Goal: Task Accomplishment & Management: Complete application form

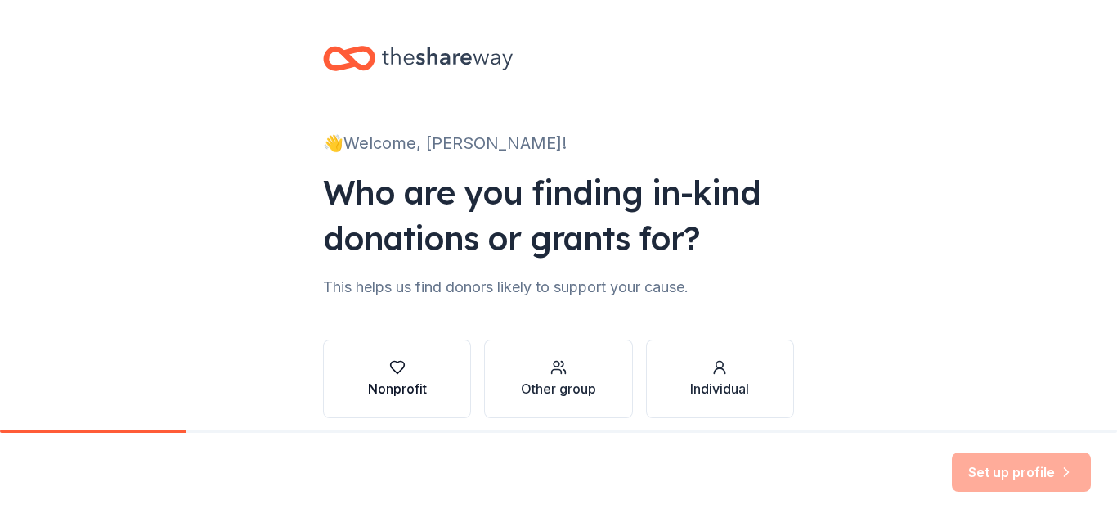
click at [385, 383] on div "Nonprofit" at bounding box center [397, 389] width 59 height 20
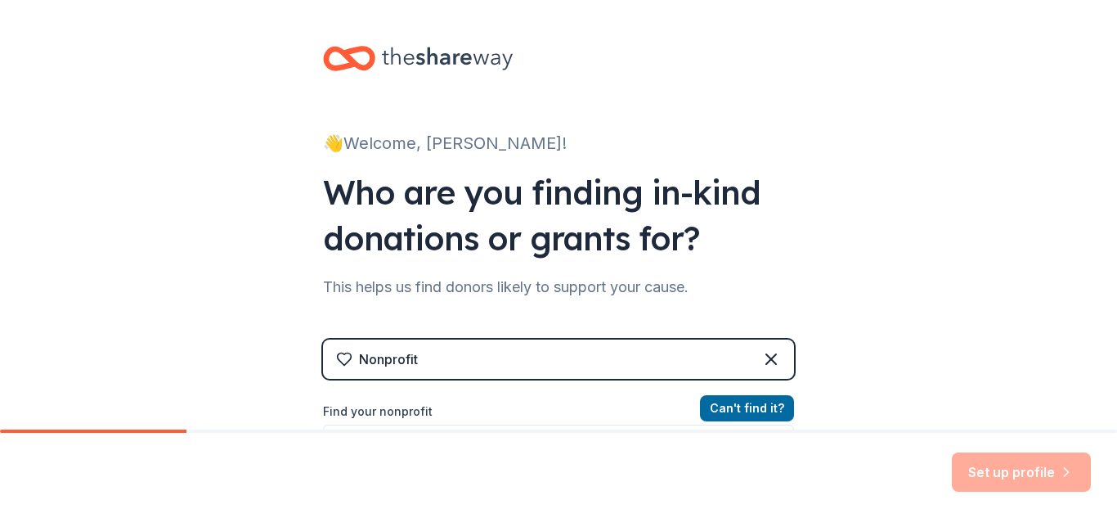
click at [847, 355] on div "👋 Welcome, [PERSON_NAME]! Who are you finding in-kind donations or grants for? …" at bounding box center [558, 349] width 1117 height 699
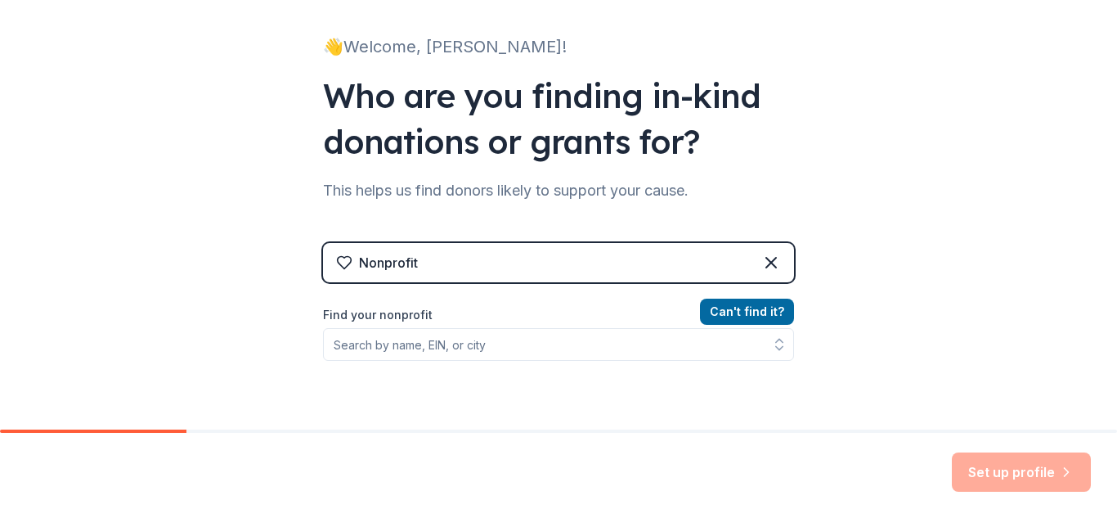
scroll to position [98, 0]
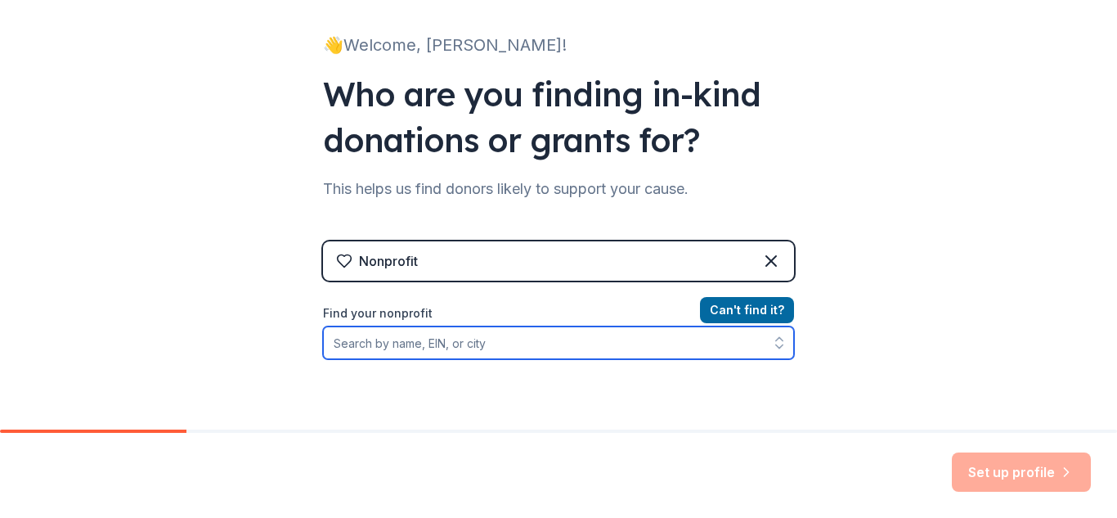
click at [400, 345] on input "Find your nonprofit" at bounding box center [558, 342] width 471 height 33
type input "[PERSON_NAME] Public Schools"
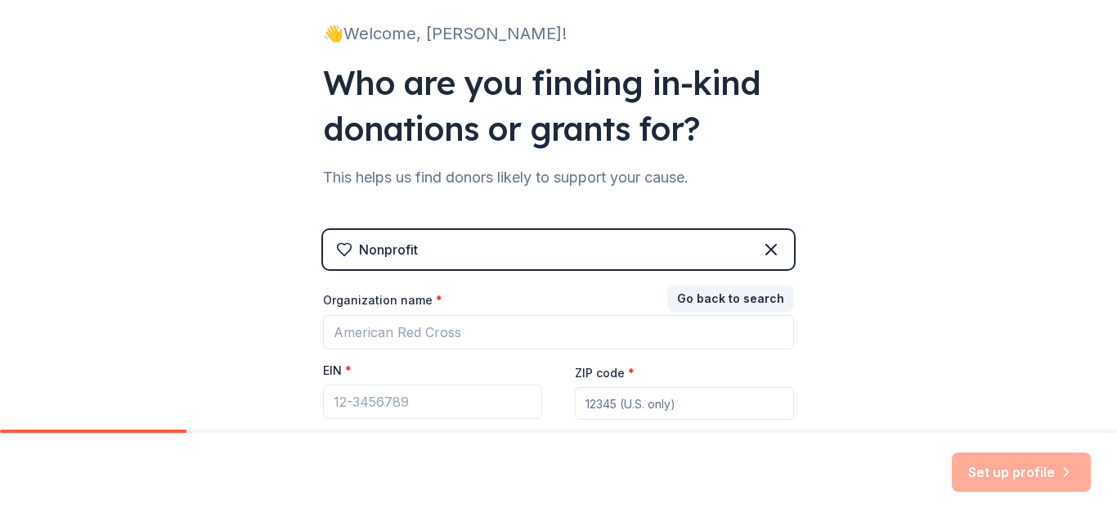
click at [854, 365] on div "👋 Welcome, [PERSON_NAME]! Who are you finding in-kind donations or grants for? …" at bounding box center [558, 226] width 1117 height 673
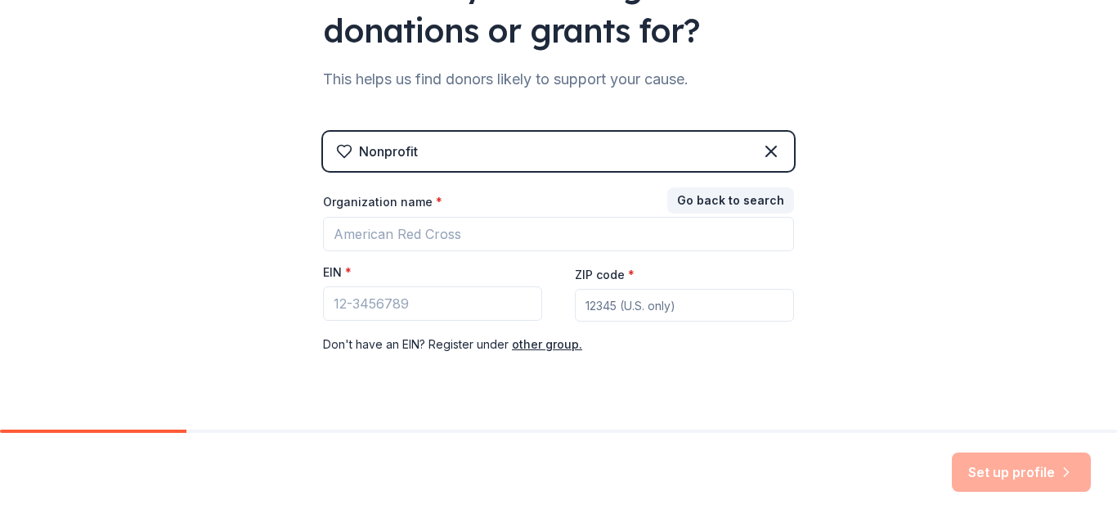
scroll to position [240, 0]
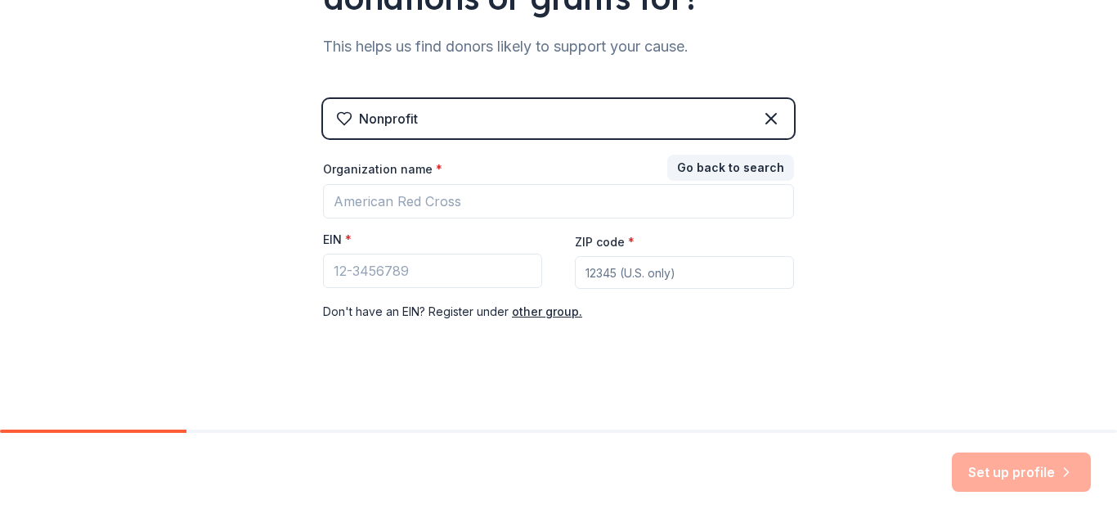
click at [832, 123] on div "👋 Welcome, [PERSON_NAME]! Who are you finding in-kind donations or grants for? …" at bounding box center [558, 96] width 1117 height 673
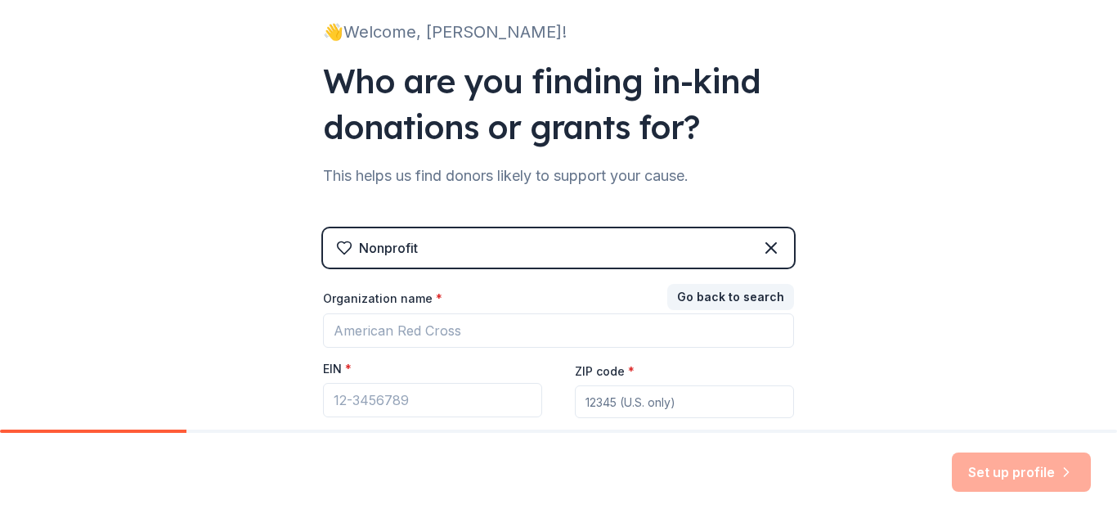
scroll to position [110, 0]
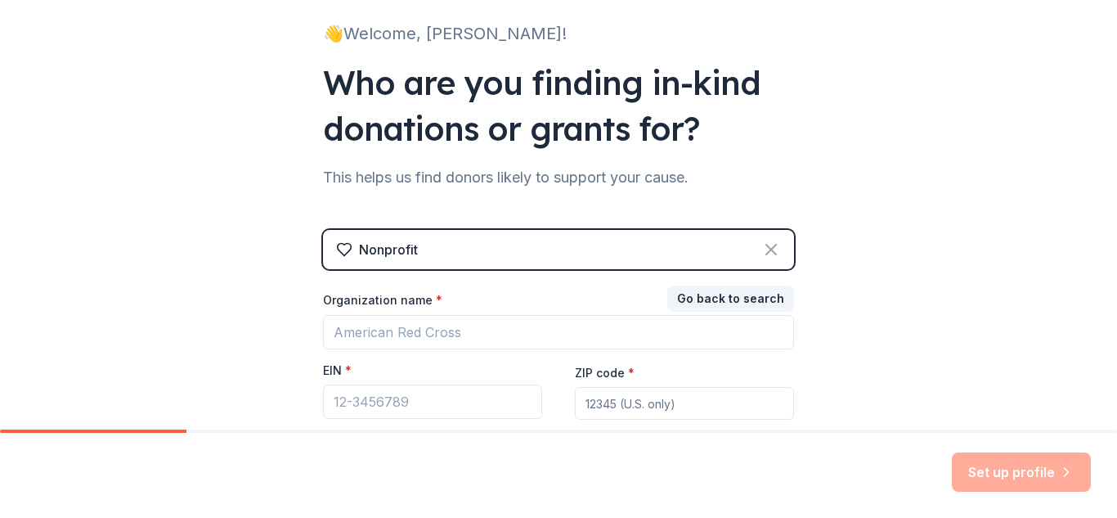
click at [761, 252] on icon at bounding box center [771, 250] width 20 height 20
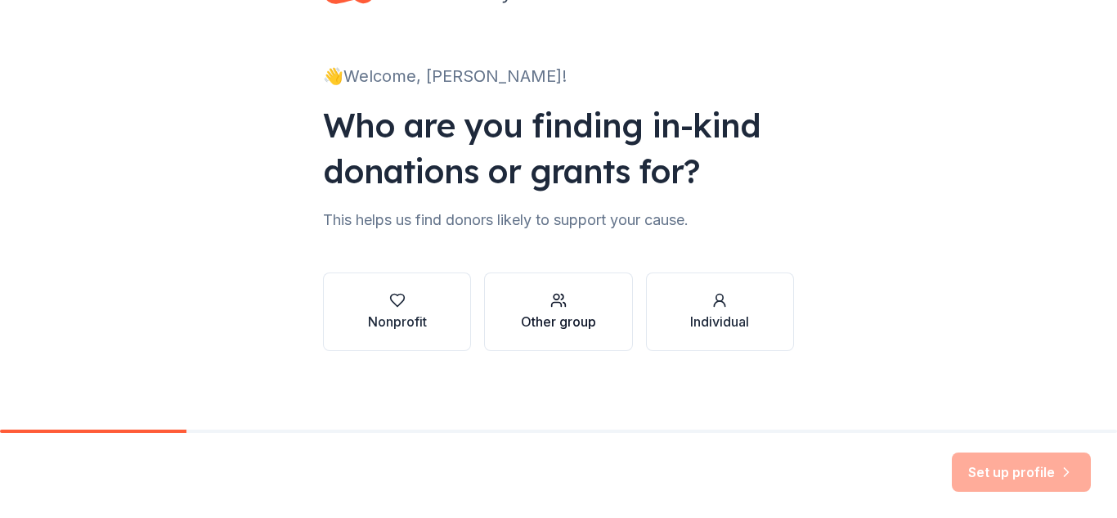
click at [555, 310] on div "Other group" at bounding box center [558, 311] width 75 height 39
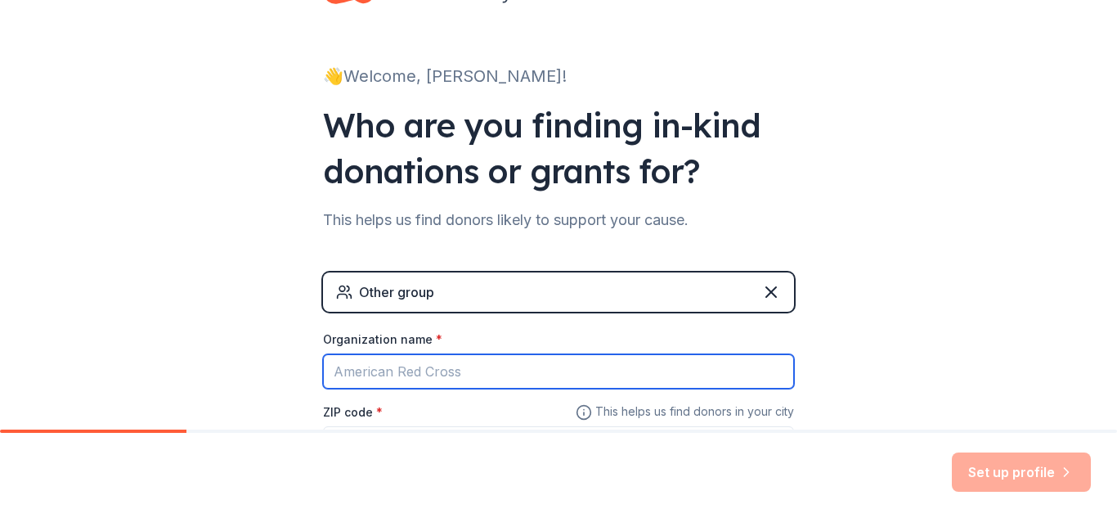
click at [455, 382] on input "Organization name *" at bounding box center [558, 371] width 471 height 34
type input "[PERSON_NAME] Public SChools"
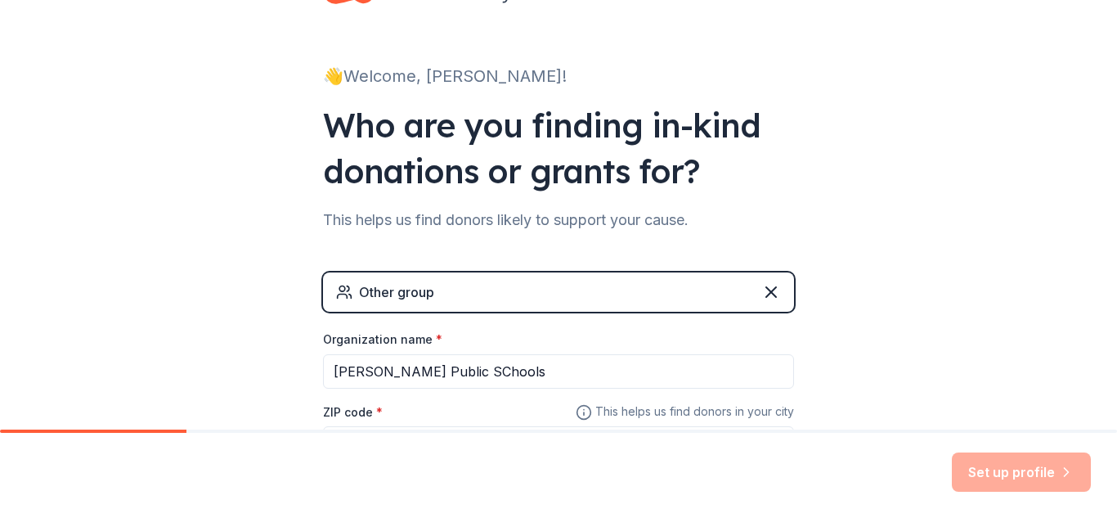
click at [389, 413] on div "ZIP code *" at bounding box center [558, 430] width 471 height 58
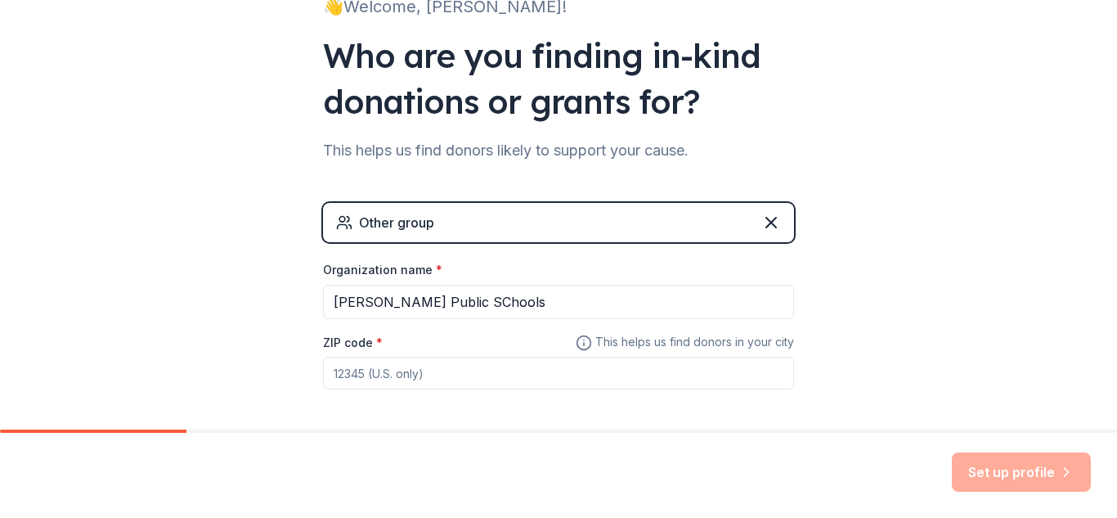
scroll to position [165, 0]
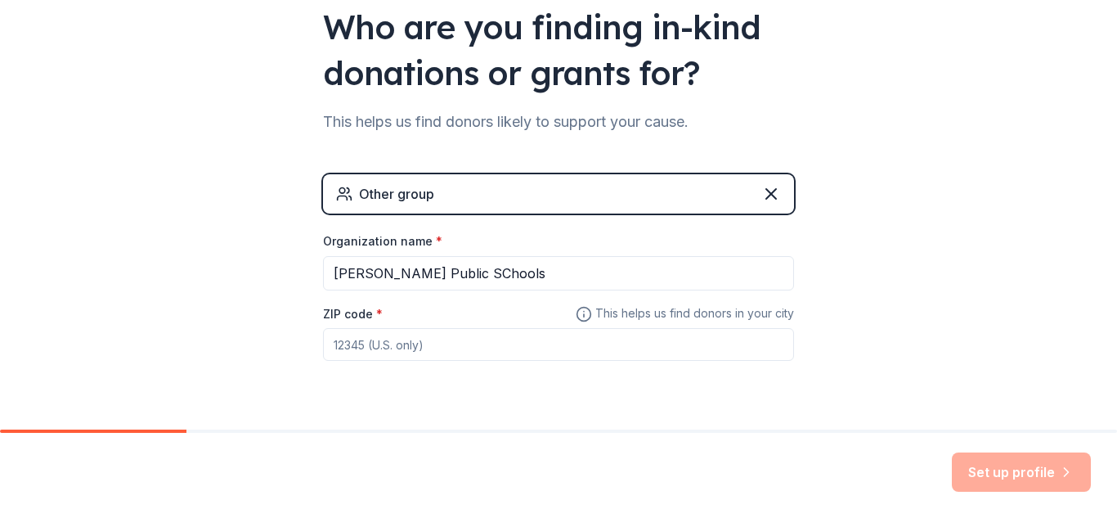
click at [352, 346] on input "ZIP code *" at bounding box center [558, 344] width 471 height 33
type input "48529"
click at [848, 338] on div "👋 Welcome, [PERSON_NAME]! Who are you finding in-kind donations or grants for? …" at bounding box center [558, 153] width 1117 height 637
click at [986, 479] on button "Set up profile" at bounding box center [1021, 471] width 139 height 39
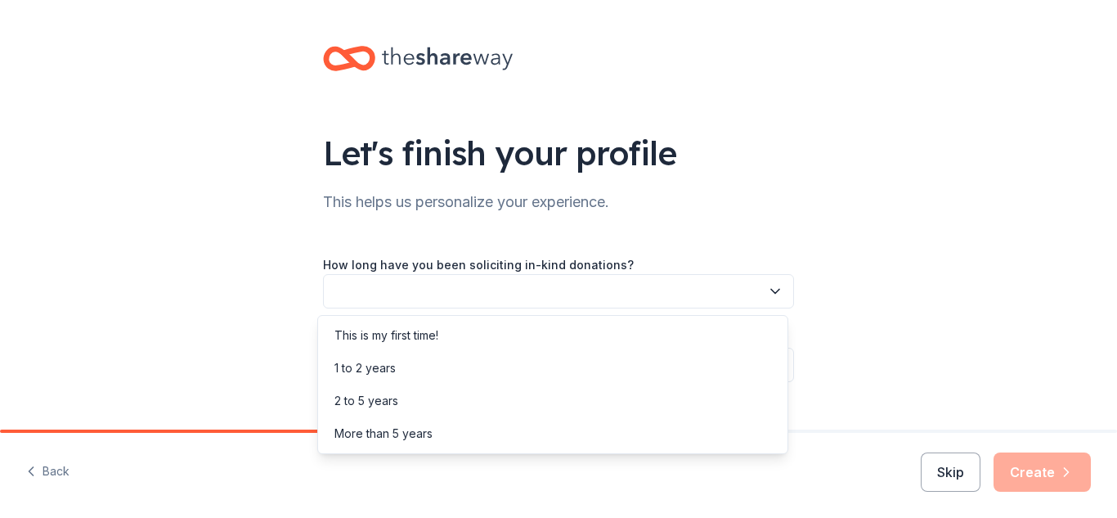
click at [769, 289] on icon "button" at bounding box center [775, 291] width 16 height 16
click at [473, 334] on div "This is my first time!" at bounding box center [552, 335] width 463 height 33
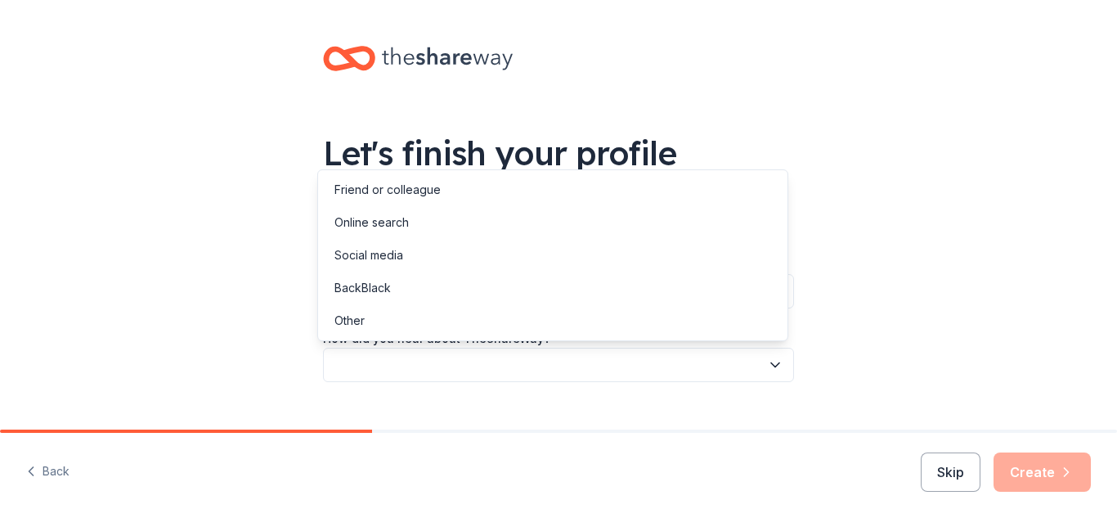
click at [768, 367] on icon "button" at bounding box center [775, 365] width 16 height 16
click at [459, 319] on div "Other" at bounding box center [552, 320] width 463 height 33
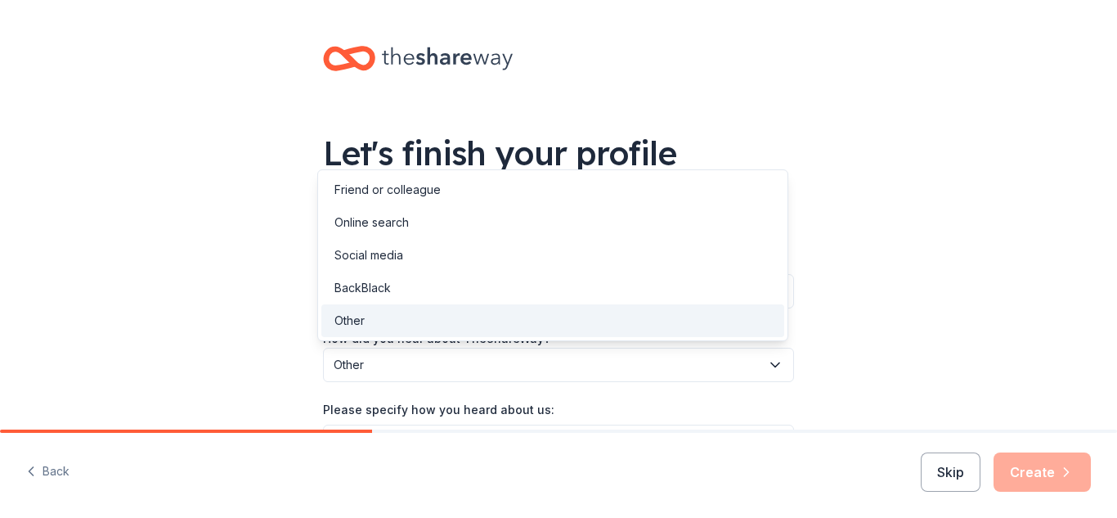
click at [379, 317] on div "Other" at bounding box center [552, 320] width 463 height 33
click at [379, 364] on span "Other" at bounding box center [547, 365] width 427 height 20
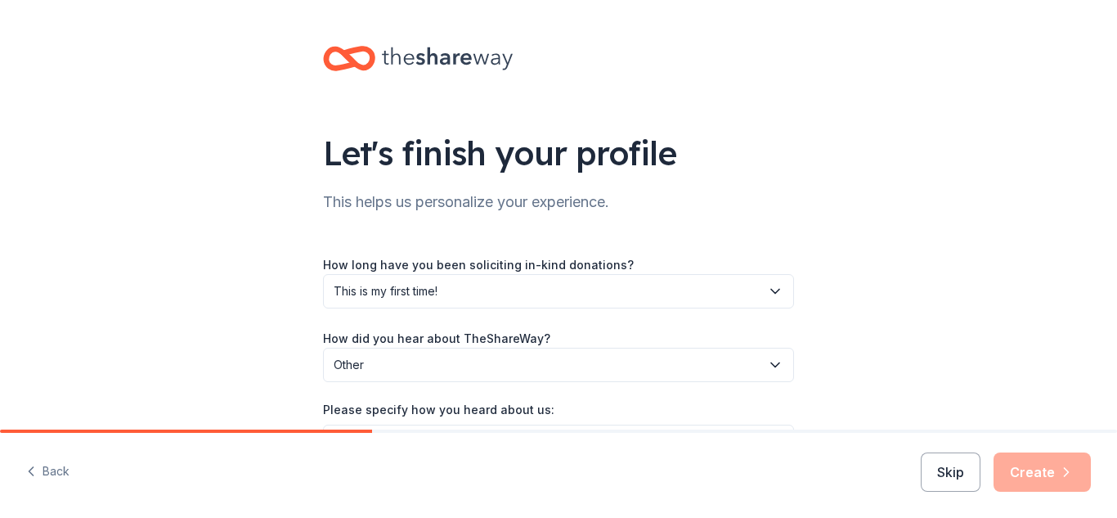
click at [774, 363] on icon "button" at bounding box center [775, 365] width 8 height 4
click at [850, 353] on div "Let's finish your profile This helps us personalize your experience. How long h…" at bounding box center [558, 268] width 1117 height 537
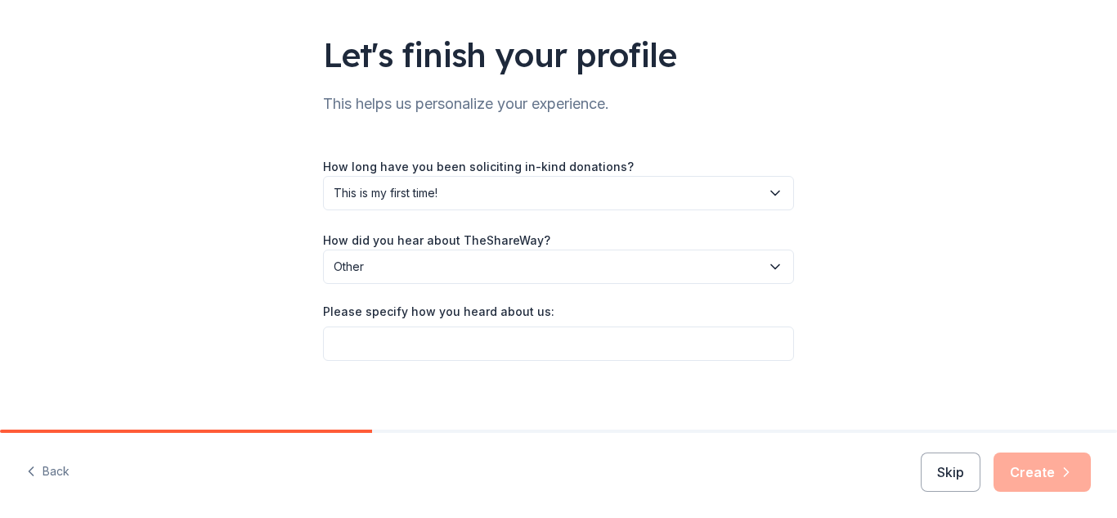
scroll to position [108, 0]
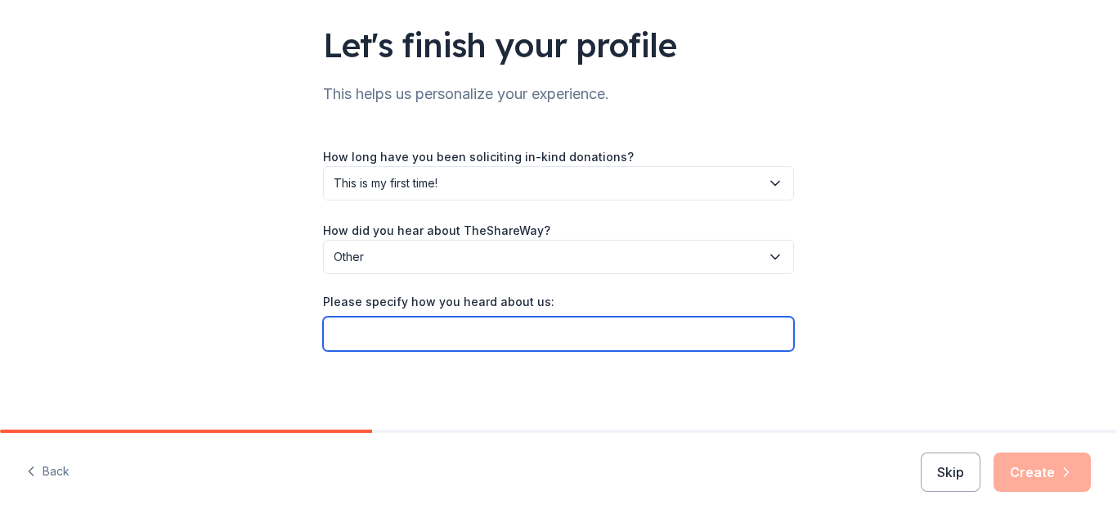
click at [339, 328] on input "Please specify how you heard about us:" at bounding box center [558, 333] width 471 height 34
type input "By reviewing Homeo Depot site"
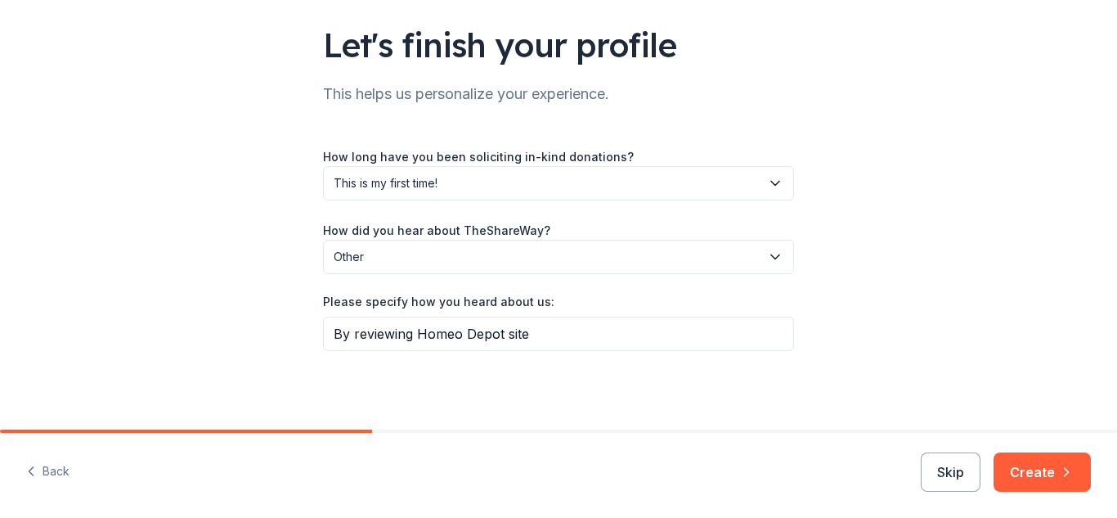
click at [684, 385] on div "Let's finish your profile This helps us personalize your experience. How long h…" at bounding box center [558, 160] width 523 height 537
click at [1035, 470] on button "Create" at bounding box center [1041, 471] width 97 height 39
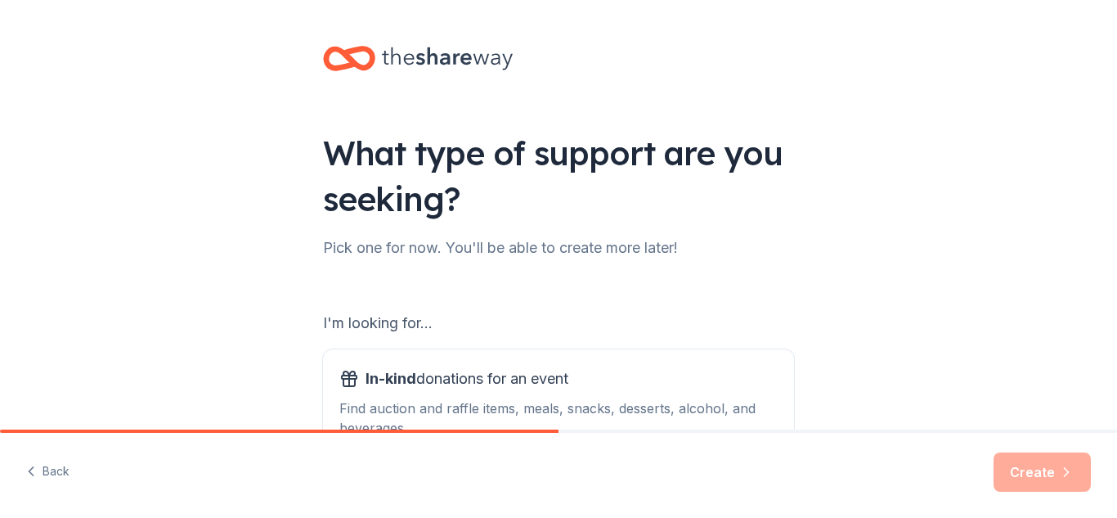
click at [884, 379] on div "What type of support are you seeking? Pick one for now. You'll be able to creat…" at bounding box center [558, 330] width 1117 height 660
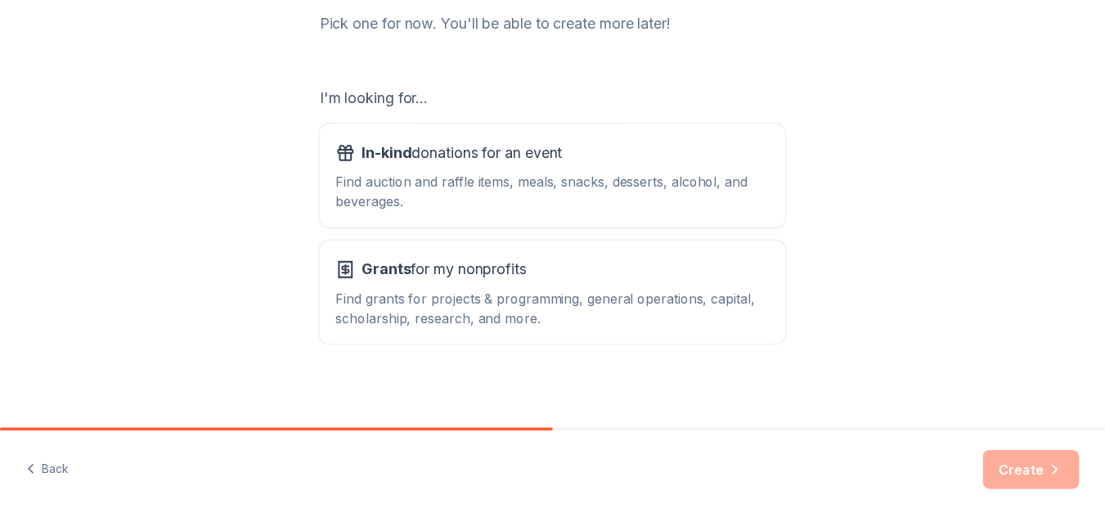
scroll to position [229, 0]
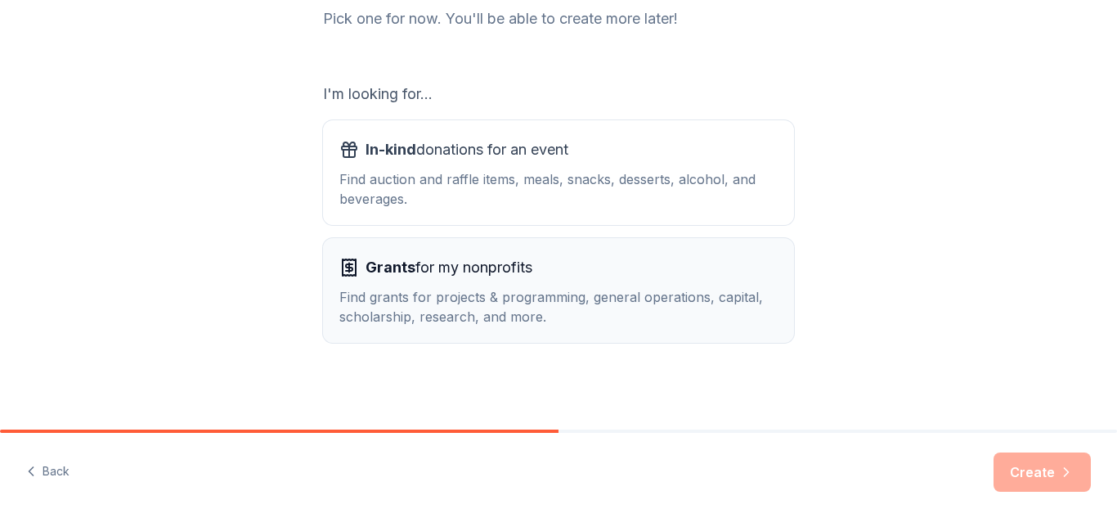
click at [534, 280] on div "Grants for my nonprofits" at bounding box center [558, 267] width 438 height 26
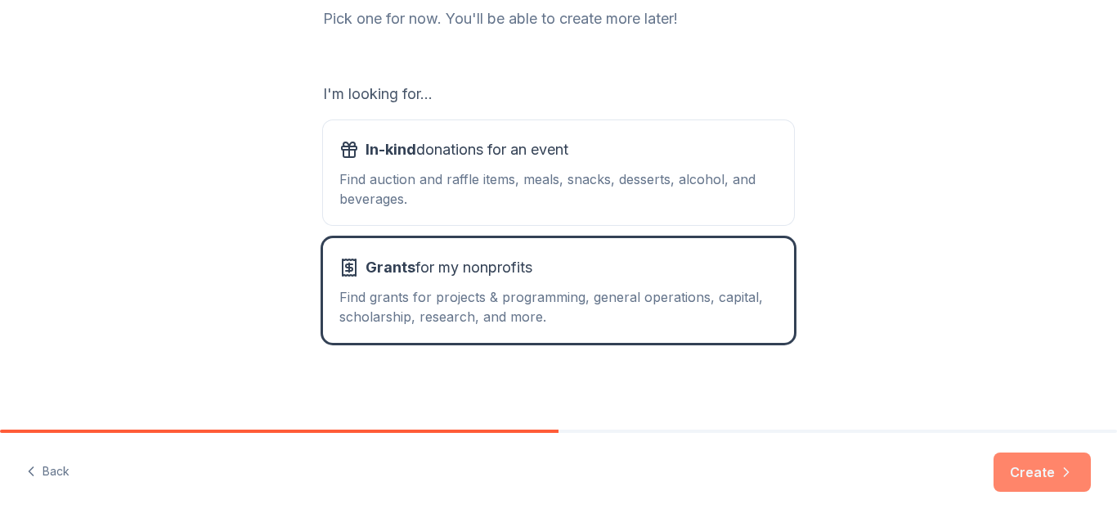
click at [1037, 466] on button "Create" at bounding box center [1041, 471] width 97 height 39
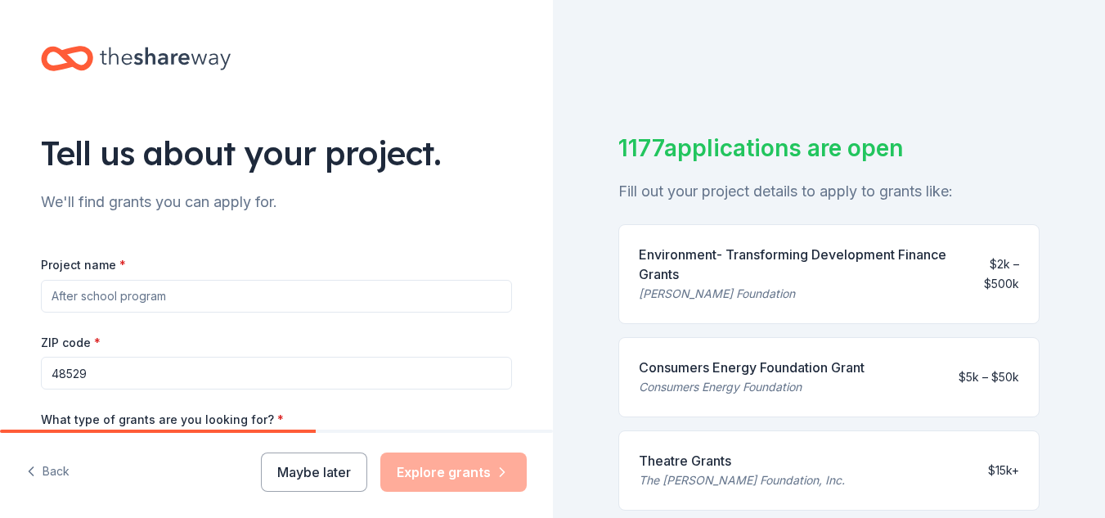
click at [461, 211] on div "We'll find grants you can apply for." at bounding box center [276, 202] width 471 height 26
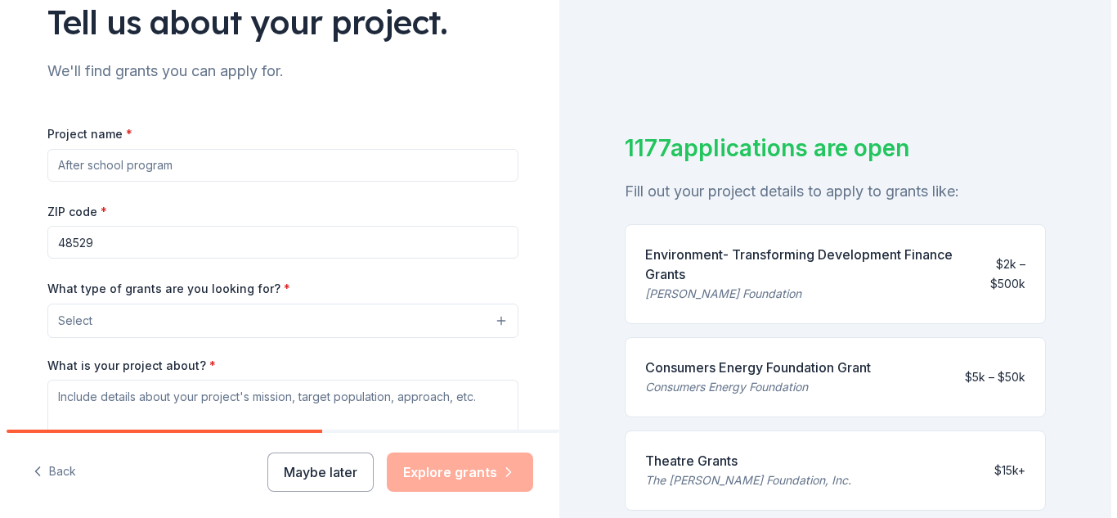
scroll to position [164, 0]
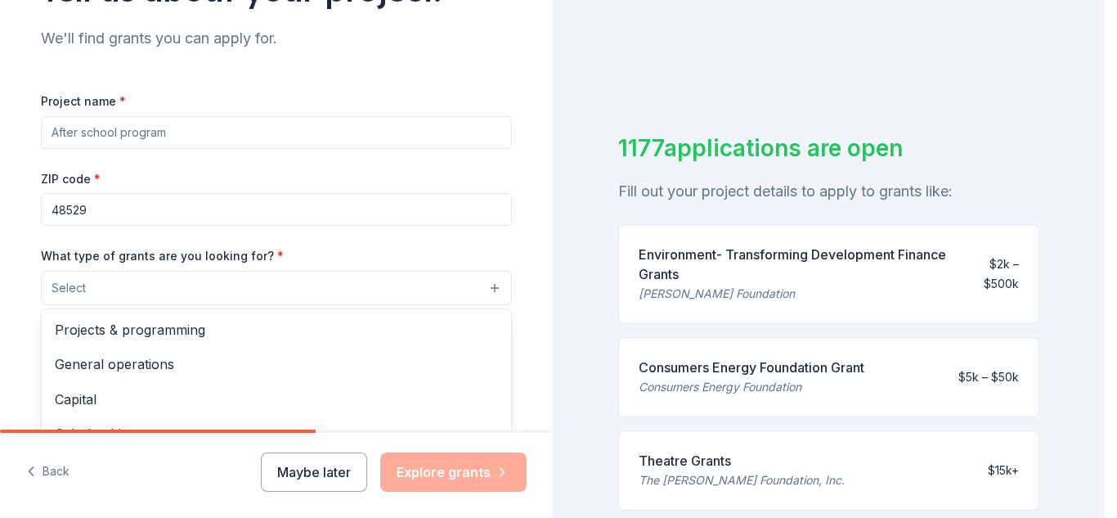
click at [490, 283] on button "Select" at bounding box center [276, 288] width 471 height 34
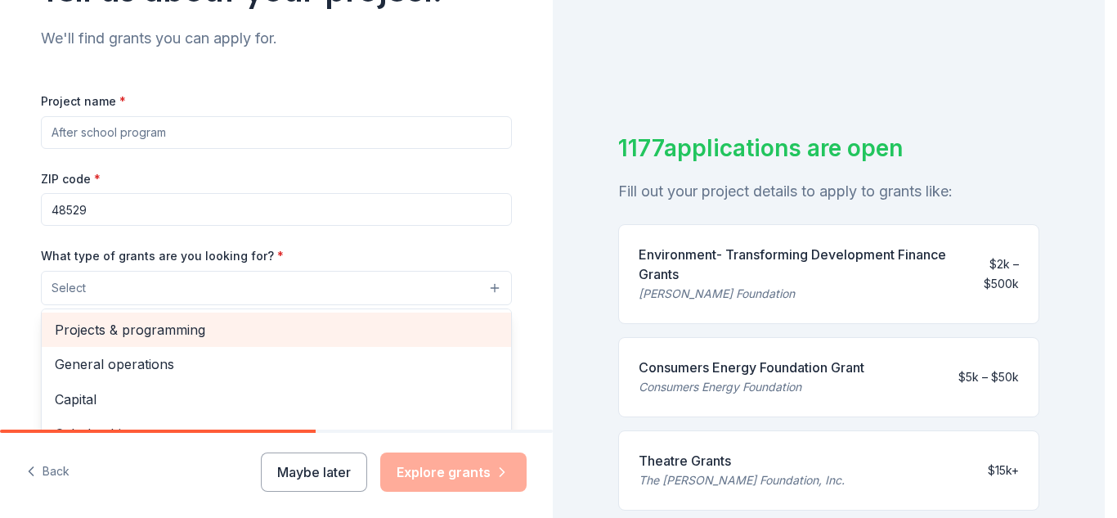
click at [239, 331] on span "Projects & programming" at bounding box center [276, 329] width 443 height 21
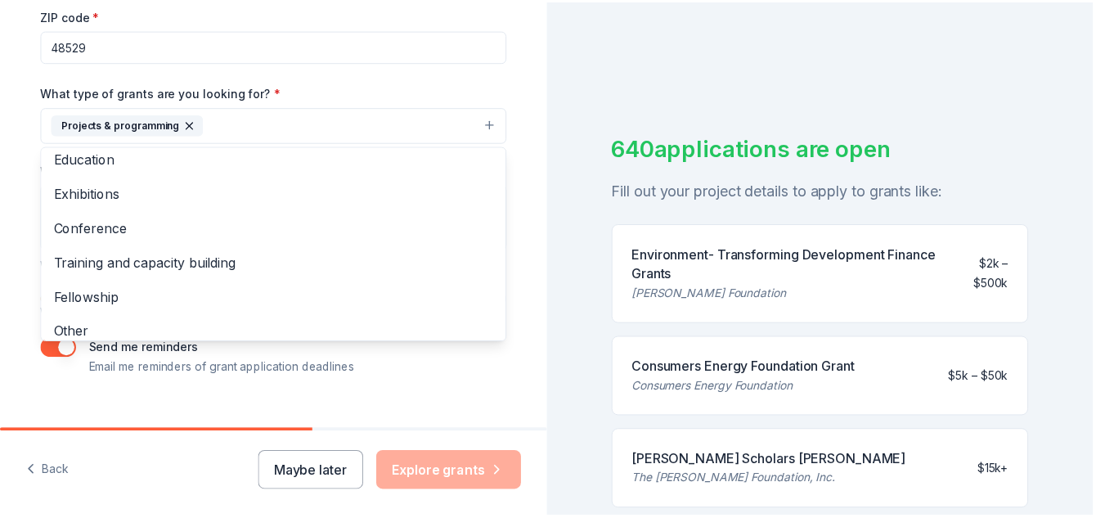
scroll to position [159, 0]
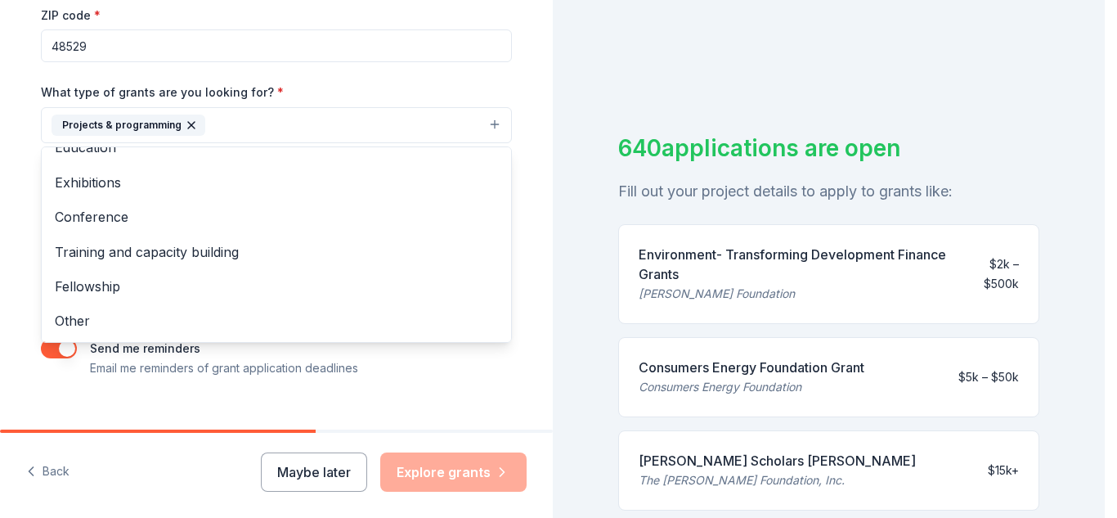
click at [588, 109] on div "Tell us about your project. We'll find grants you can apply for. Project name *…" at bounding box center [552, 259] width 1105 height 518
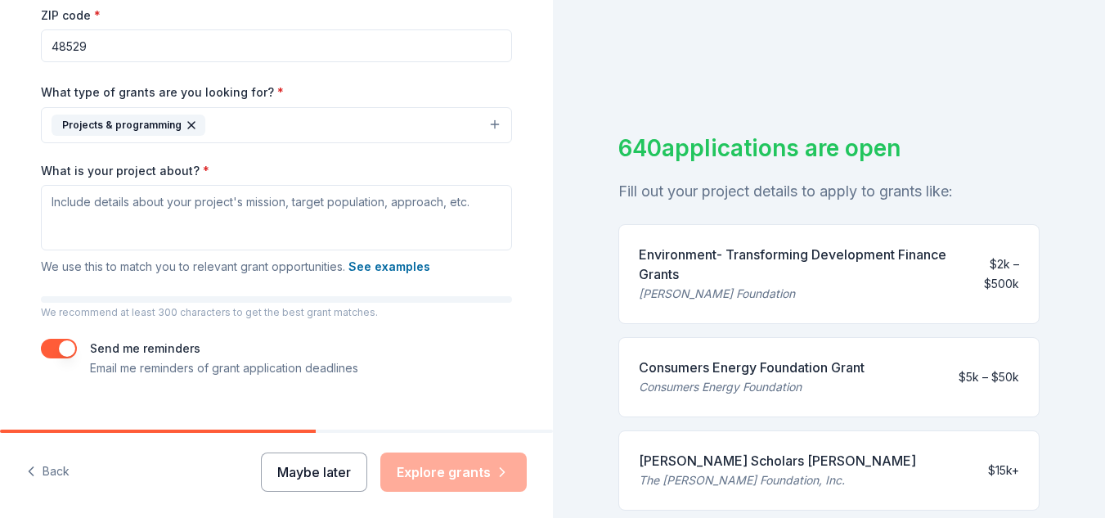
click at [298, 469] on button "Maybe later" at bounding box center [314, 471] width 106 height 39
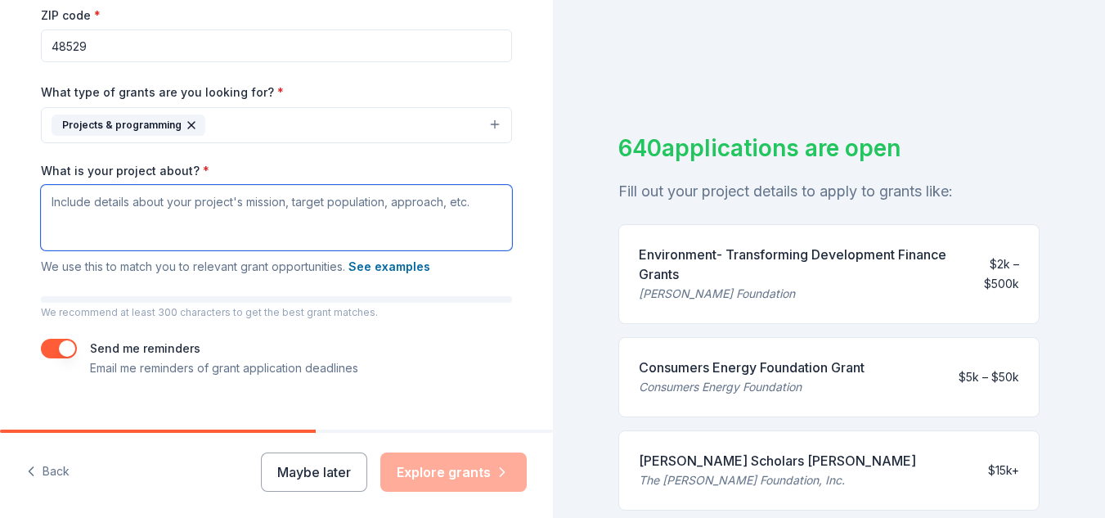
click at [56, 224] on textarea "What is your project about? *" at bounding box center [276, 217] width 471 height 65
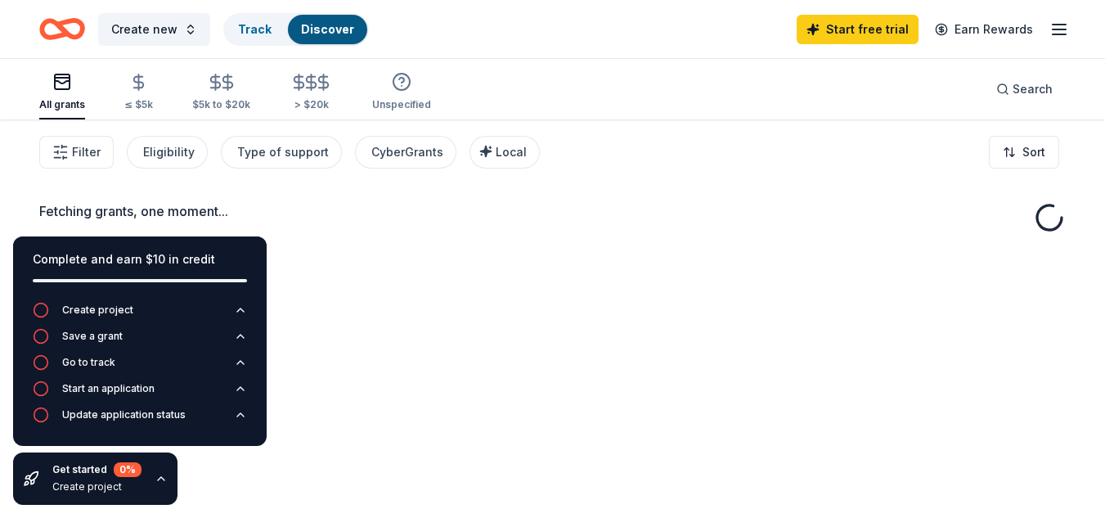
click at [459, 287] on div "Fetching grants, one moment..." at bounding box center [552, 378] width 1105 height 518
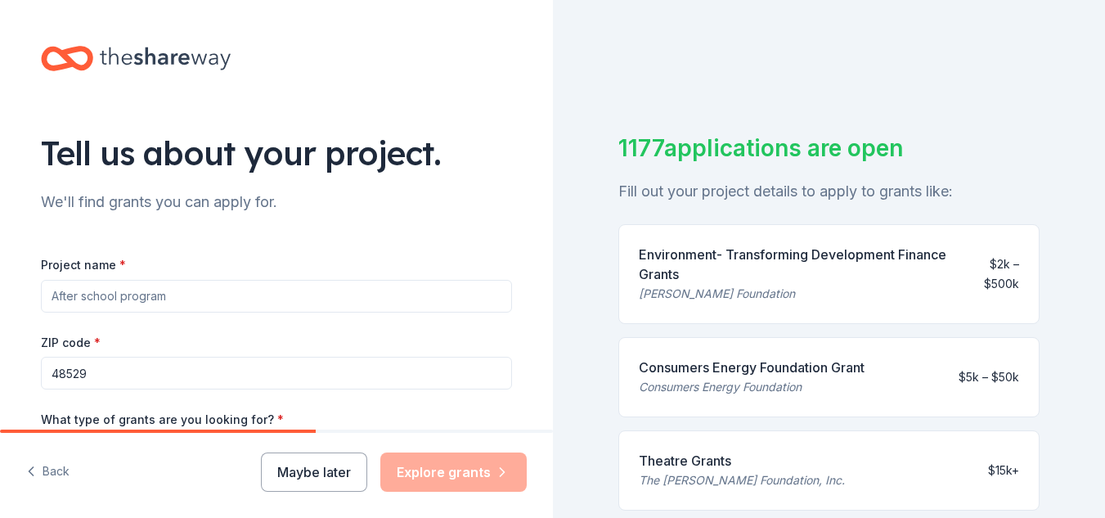
click at [20, 391] on div "Tell us about your project. We'll find grants you can apply for. Project name *…" at bounding box center [276, 391] width 523 height 782
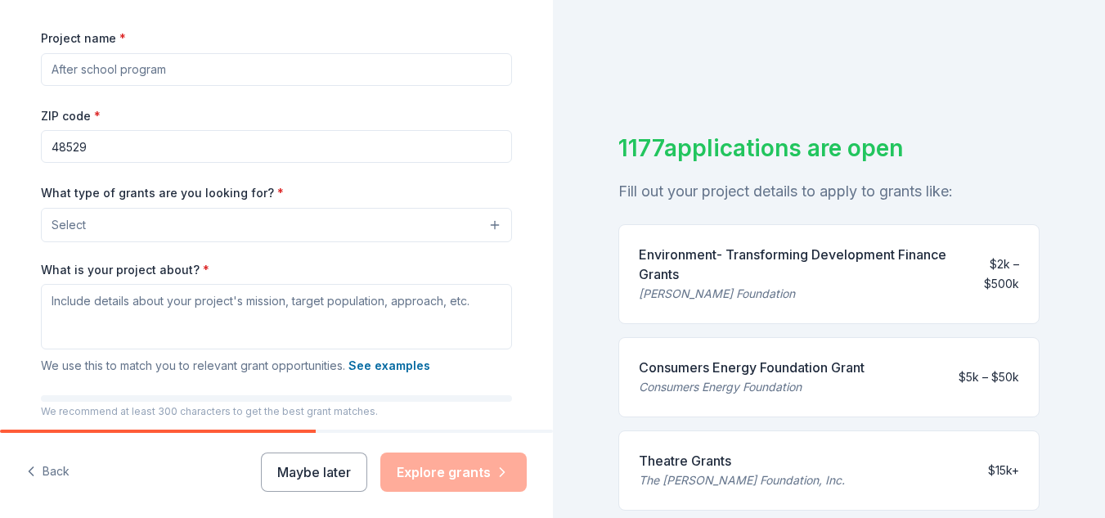
scroll to position [229, 0]
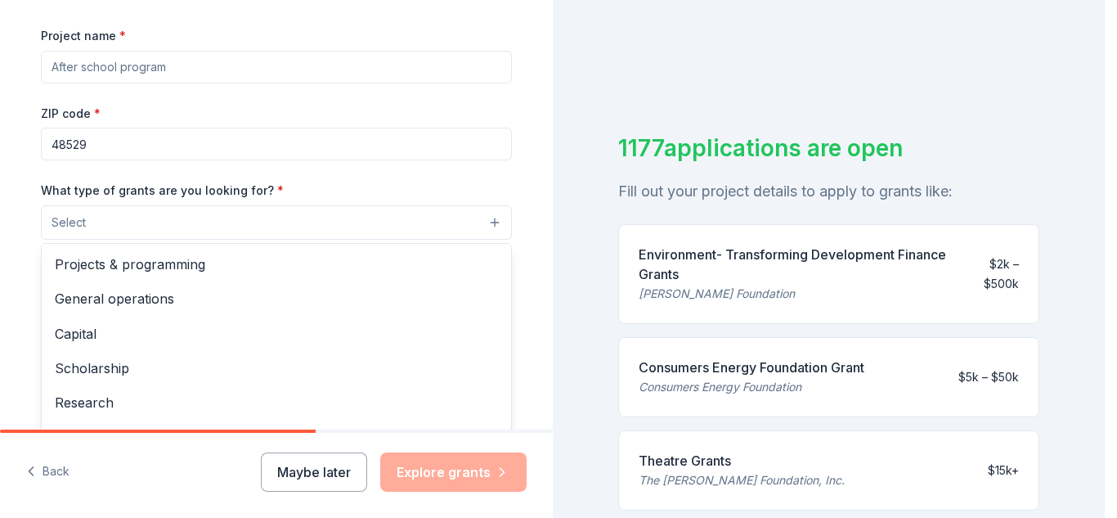
click at [490, 221] on button "Select" at bounding box center [276, 222] width 471 height 34
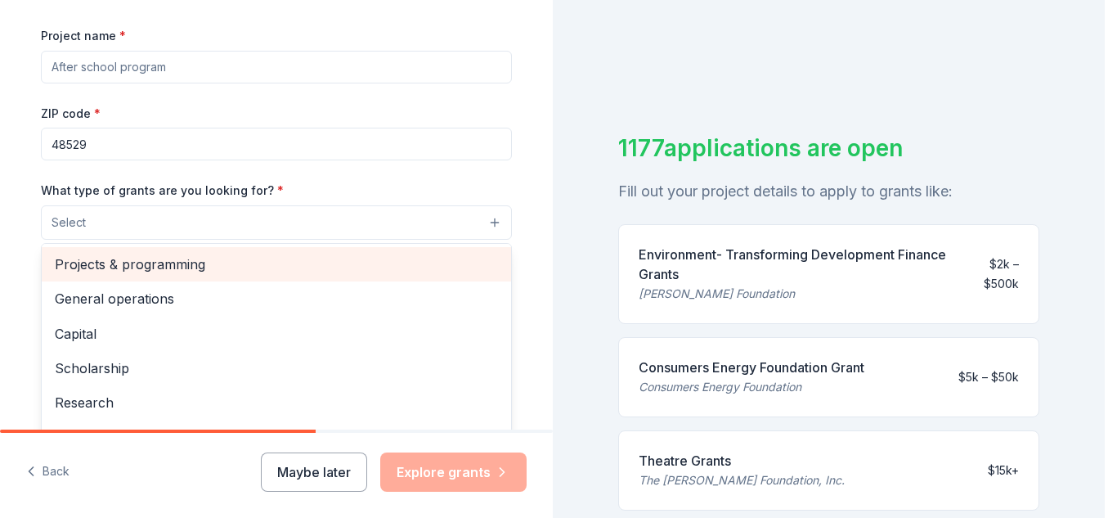
click at [455, 259] on span "Projects & programming" at bounding box center [276, 263] width 443 height 21
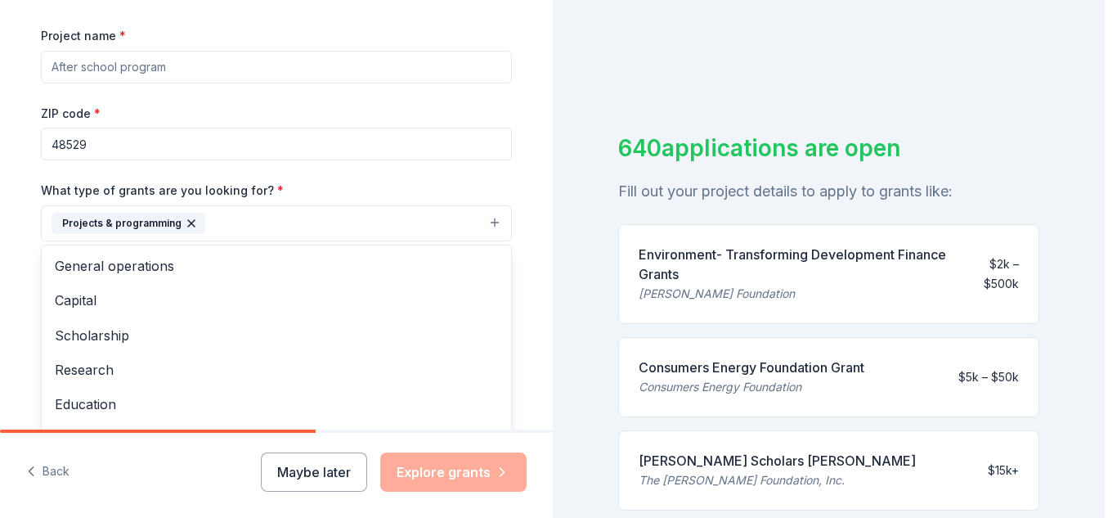
click at [520, 388] on div "Tell us about your project. We'll find grants you can apply for. Project name *…" at bounding box center [276, 162] width 523 height 783
click at [18, 323] on div "Tell us about your project. We'll find grants you can apply for. Project name *…" at bounding box center [276, 162] width 523 height 783
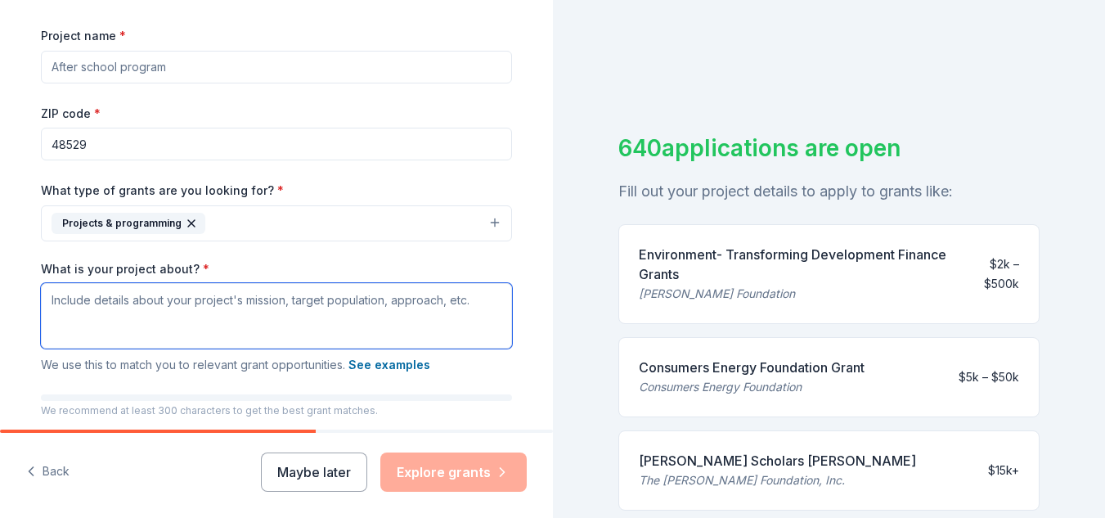
click at [62, 324] on textarea "What is your project about? *" at bounding box center [276, 315] width 471 height 65
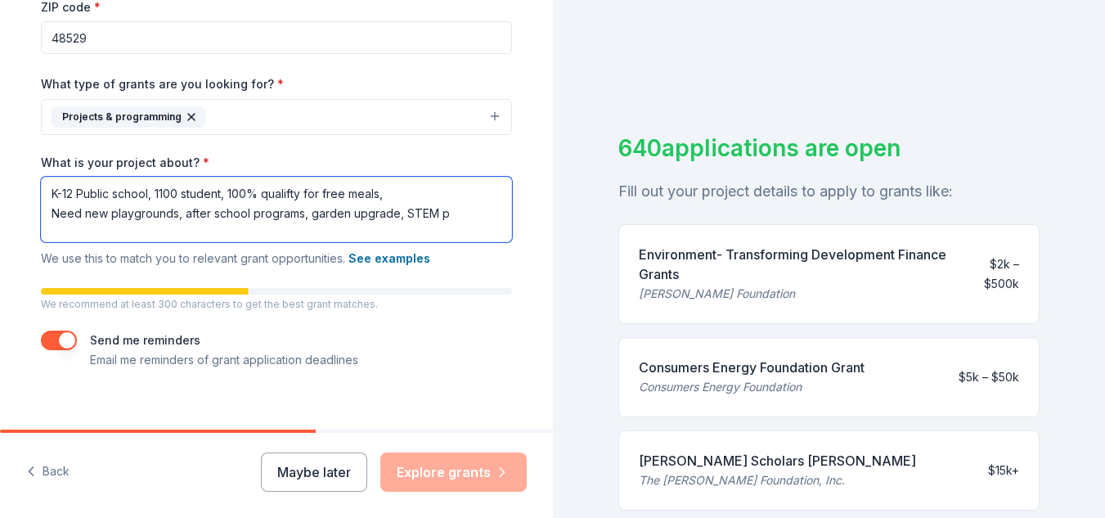
scroll to position [348, 0]
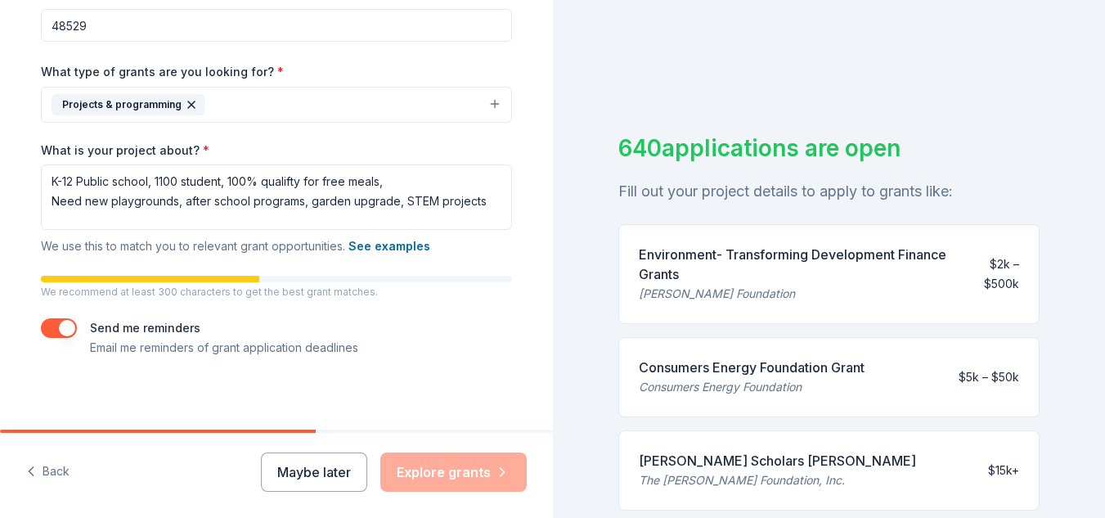
click at [536, 156] on div "Tell us about your project. We'll find grants you can apply for. Project name *…" at bounding box center [276, 43] width 553 height 783
click at [397, 249] on button "See examples" at bounding box center [389, 246] width 82 height 20
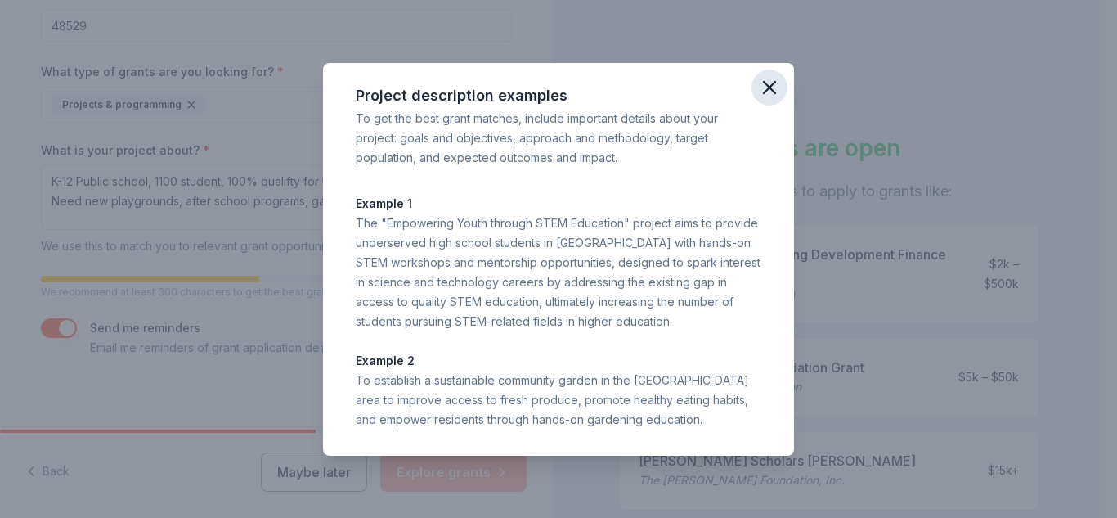
click at [765, 84] on icon "button" at bounding box center [769, 87] width 23 height 23
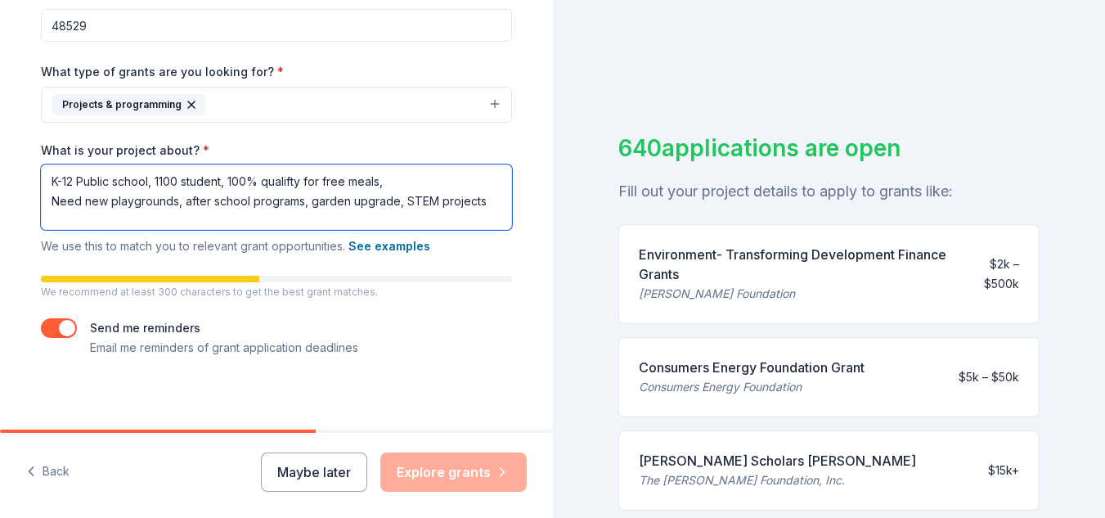
click at [481, 201] on textarea "K-12 Public school, 1100 student, 100% qualifty for free meals, Need new playgr…" at bounding box center [276, 196] width 471 height 65
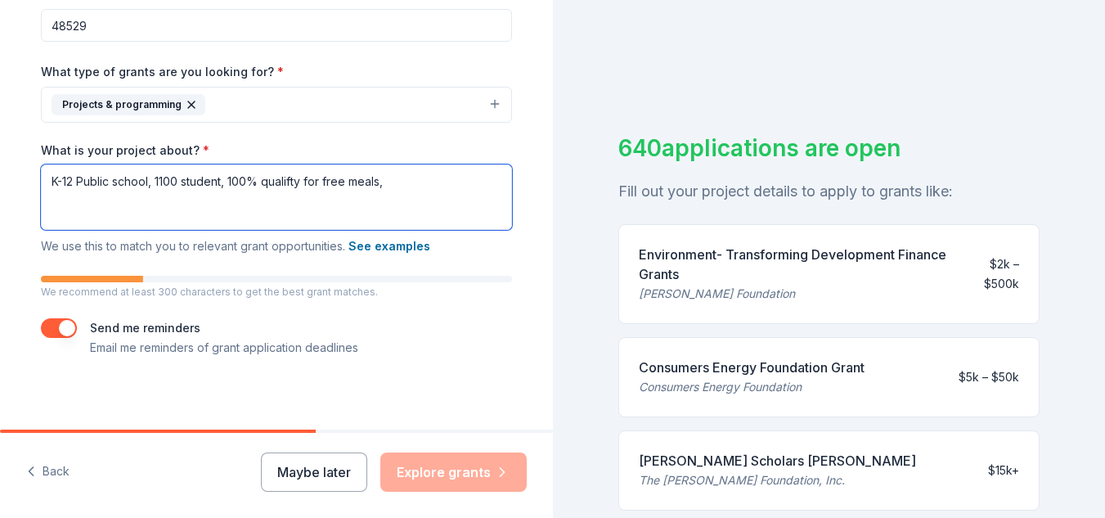
click at [387, 183] on textarea "K-12 Public school, 1100 student, 100% qualifty for free meals," at bounding box center [276, 196] width 471 height 65
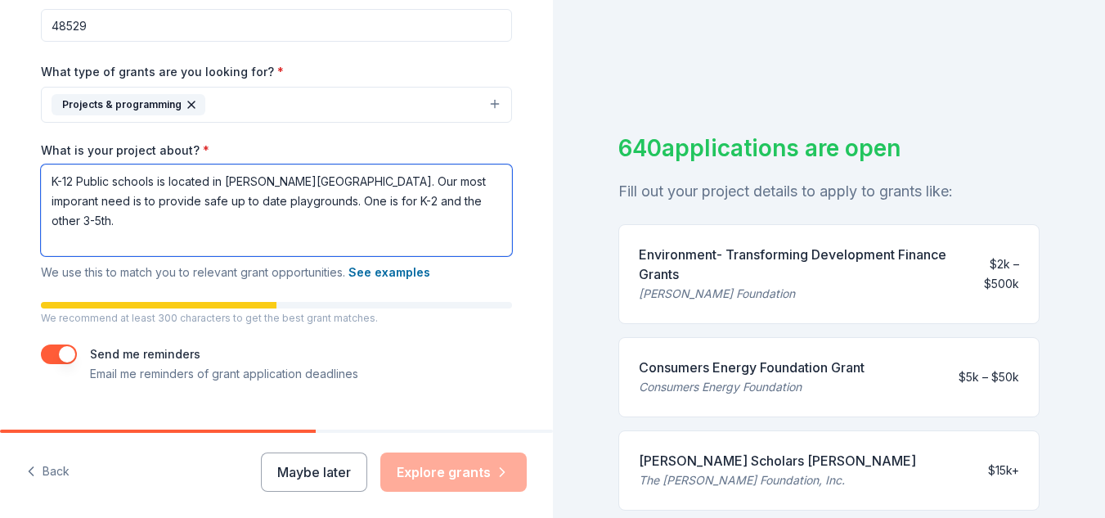
click at [243, 200] on textarea "K-12 Public schools is located in [PERSON_NAME][GEOGRAPHIC_DATA]. Our most impo…" at bounding box center [276, 210] width 471 height 92
click at [266, 217] on textarea "K-12 Public schools is located in [PERSON_NAME][GEOGRAPHIC_DATA]. Our most impo…" at bounding box center [276, 210] width 471 height 92
click at [442, 203] on textarea "K-12 Public schools is located in [PERSON_NAME][GEOGRAPHIC_DATA]. Our most impo…" at bounding box center [276, 210] width 471 height 92
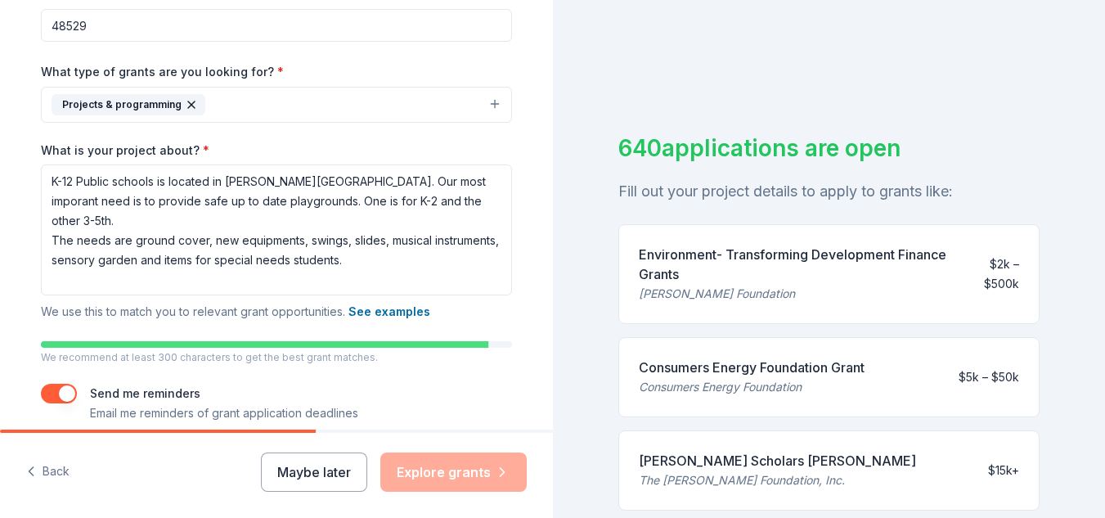
click at [576, 348] on div "640 applications are open Fill out your project details to apply to grants like…" at bounding box center [829, 259] width 553 height 518
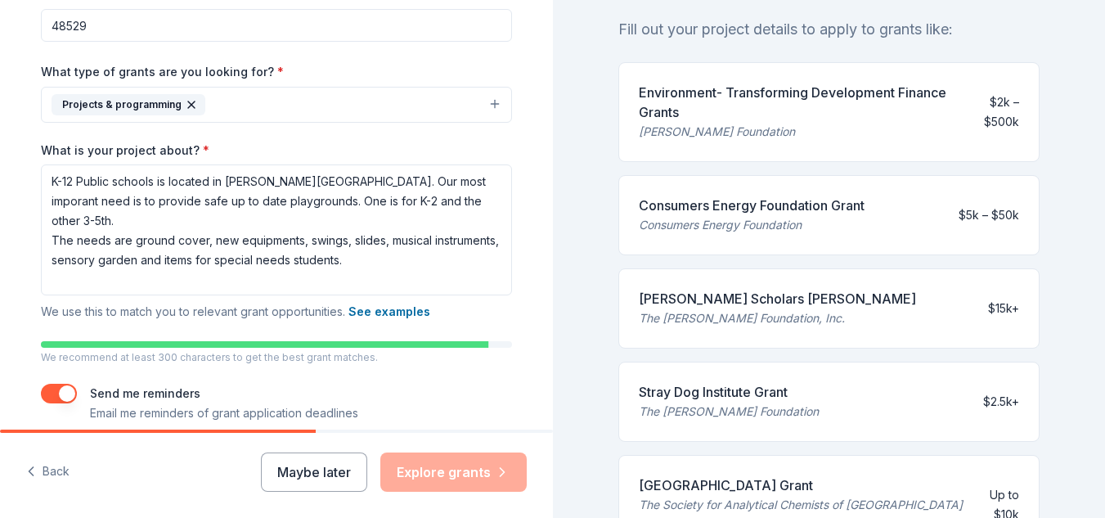
scroll to position [164, 0]
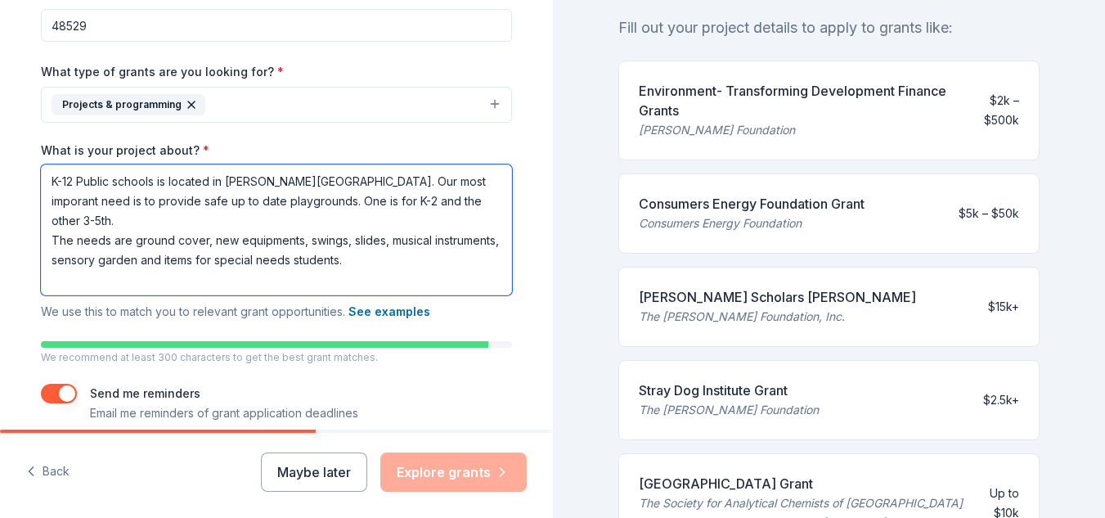
click at [420, 239] on textarea "K-12 Public schools is located in [PERSON_NAME][GEOGRAPHIC_DATA]. Our most impo…" at bounding box center [276, 229] width 471 height 131
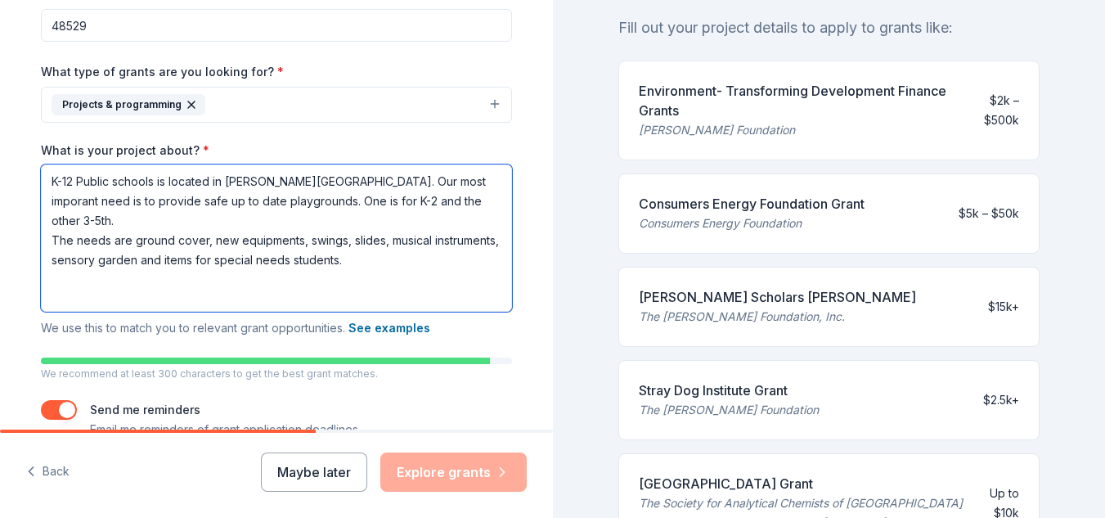
click at [289, 219] on textarea "K-12 Public schools is located in [PERSON_NAME][GEOGRAPHIC_DATA]. Our most impo…" at bounding box center [276, 237] width 471 height 147
click at [414, 244] on textarea "K-12 Public schools is located in [PERSON_NAME][GEOGRAPHIC_DATA]. Our most impo…" at bounding box center [276, 237] width 471 height 147
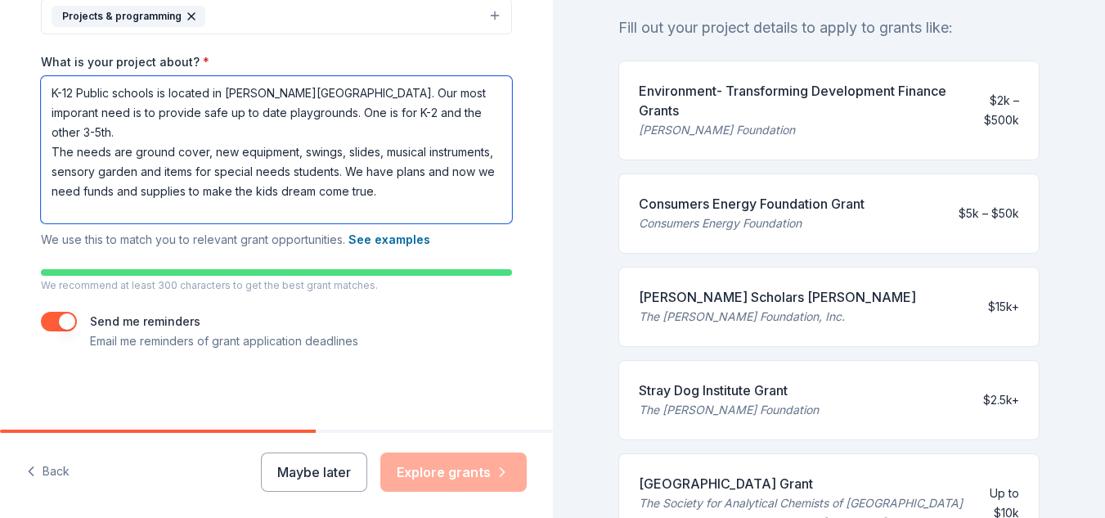
scroll to position [25, 0]
click at [406, 151] on textarea "K-12 Public schools is located in [PERSON_NAME][GEOGRAPHIC_DATA]. Our most impo…" at bounding box center [276, 149] width 471 height 147
click at [481, 152] on textarea "K-12 Public schools is located in [PERSON_NAME][GEOGRAPHIC_DATA]. Our most impo…" at bounding box center [276, 149] width 471 height 147
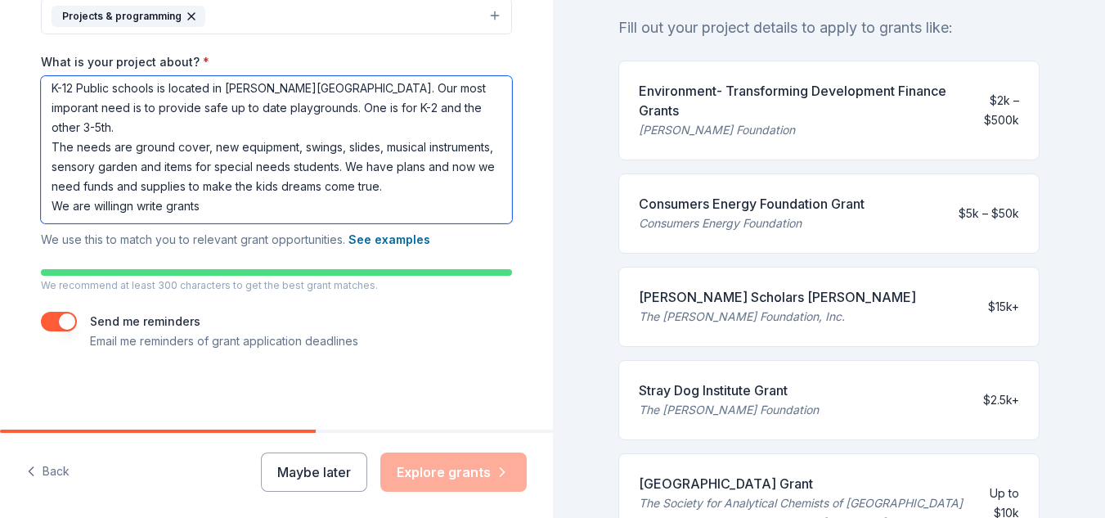
click at [122, 170] on textarea "K-12 Public schools is located in [PERSON_NAME][GEOGRAPHIC_DATA]. Our most impo…" at bounding box center [276, 149] width 471 height 147
click at [192, 172] on textarea "K-12 Public schools is located in [PERSON_NAME][GEOGRAPHIC_DATA]. Our most impo…" at bounding box center [276, 149] width 471 height 147
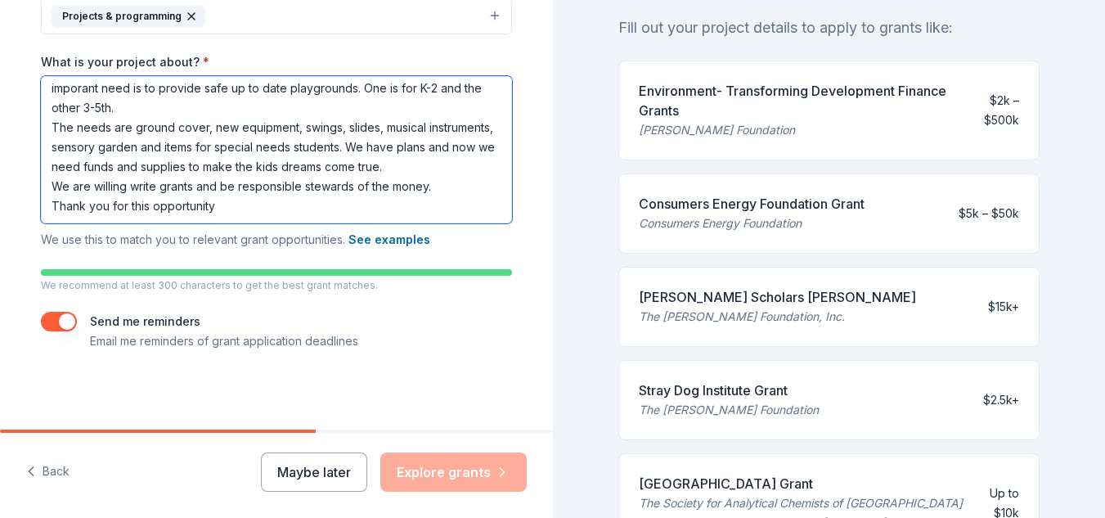
scroll to position [9, 0]
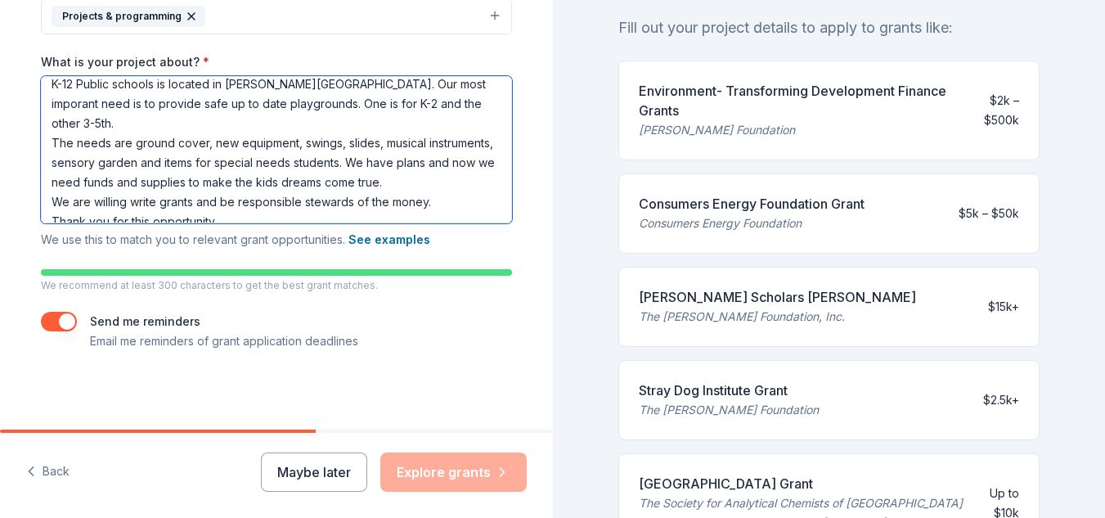
click at [451, 211] on textarea "K-12 Public schools is located in [PERSON_NAME][GEOGRAPHIC_DATA]. Our most impo…" at bounding box center [276, 149] width 471 height 147
type textarea "K-12 Public schools is located in [PERSON_NAME][GEOGRAPHIC_DATA]. Our most impo…"
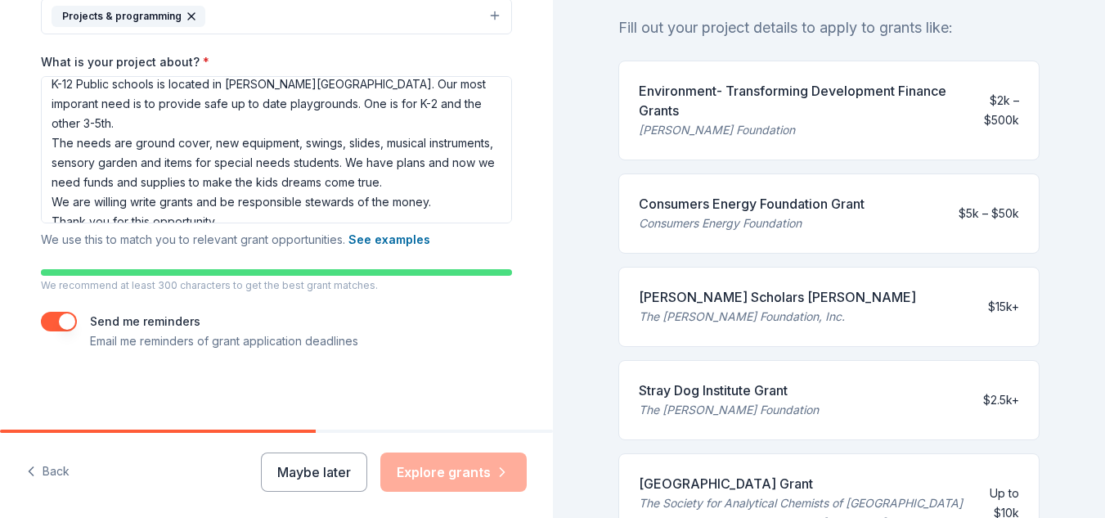
click at [441, 463] on div "Maybe later Explore grants" at bounding box center [394, 471] width 266 height 39
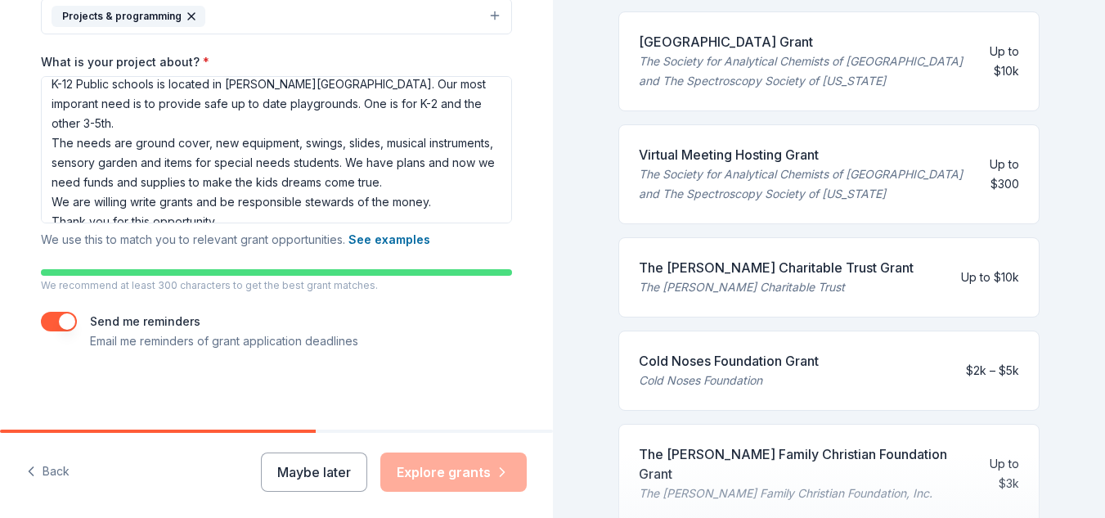
click at [1104, 329] on div "640 applications are open Fill out your project details to apply to grants like…" at bounding box center [829, 259] width 553 height 518
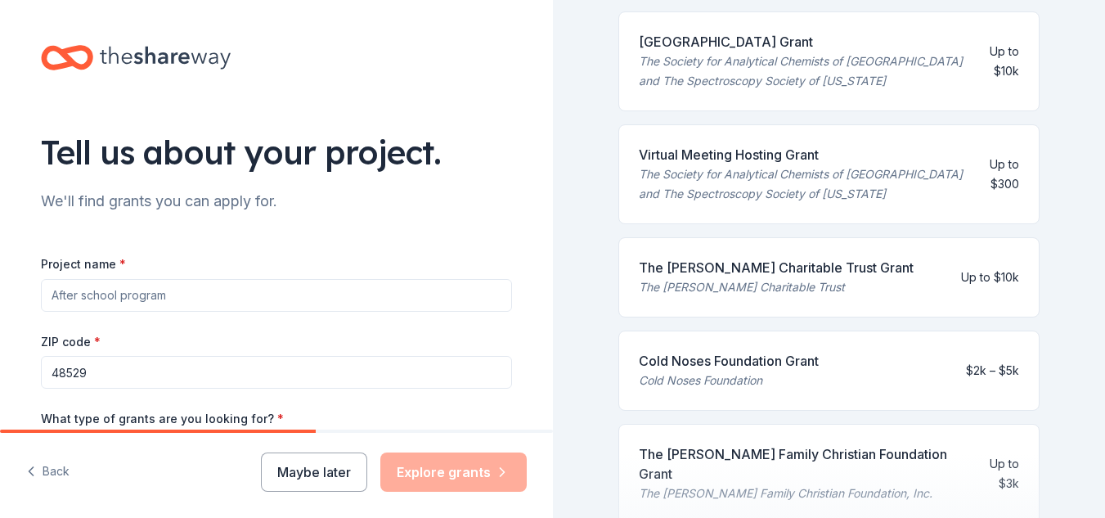
scroll to position [0, 0]
click at [163, 300] on input "Project name *" at bounding box center [276, 296] width 471 height 33
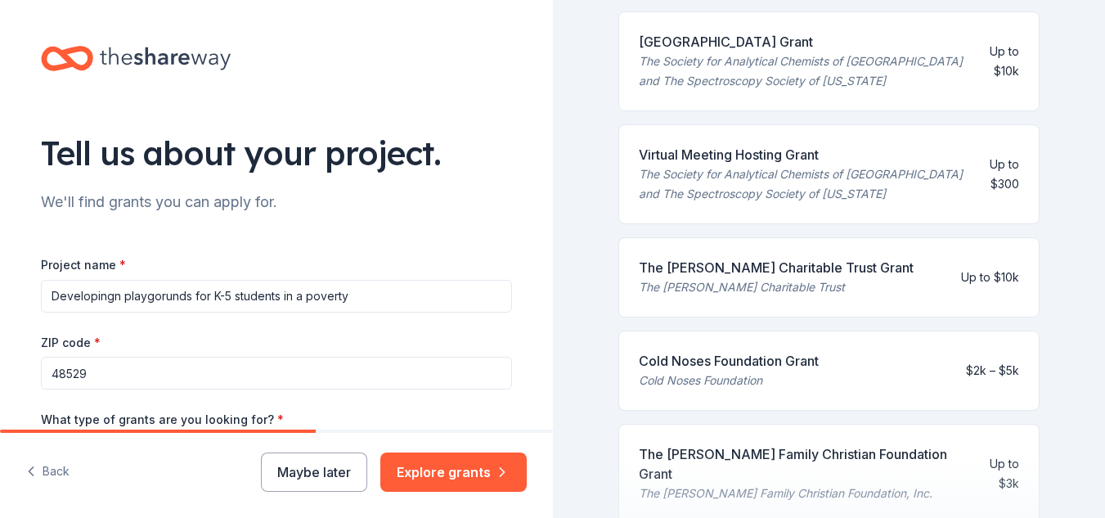
click at [109, 297] on input "Developingn playgorunds for K-5 students in a poverty" at bounding box center [276, 296] width 471 height 33
click at [361, 298] on input "Developing new playgorunds for K-5 students in a poverty" at bounding box center [276, 296] width 471 height 33
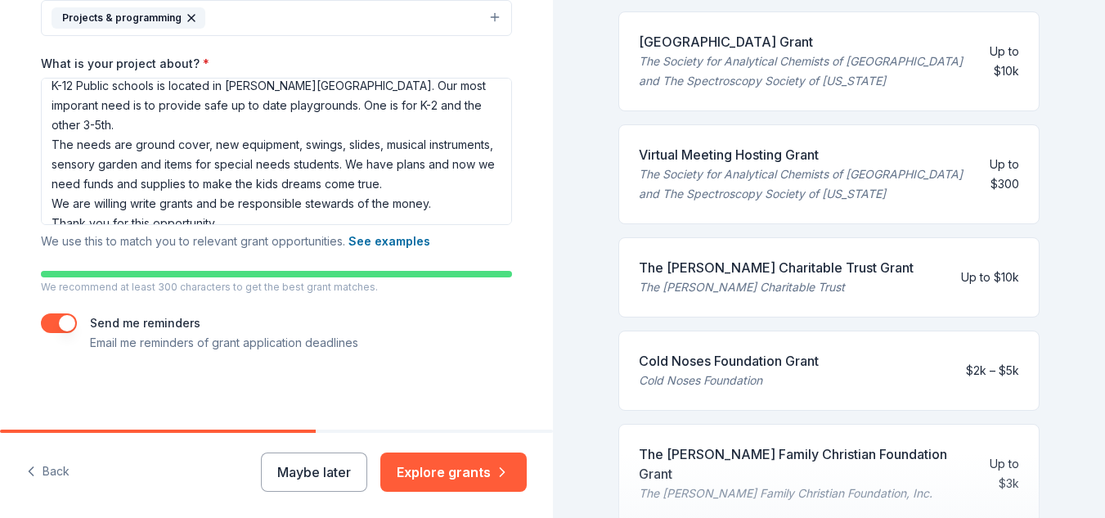
scroll to position [436, 0]
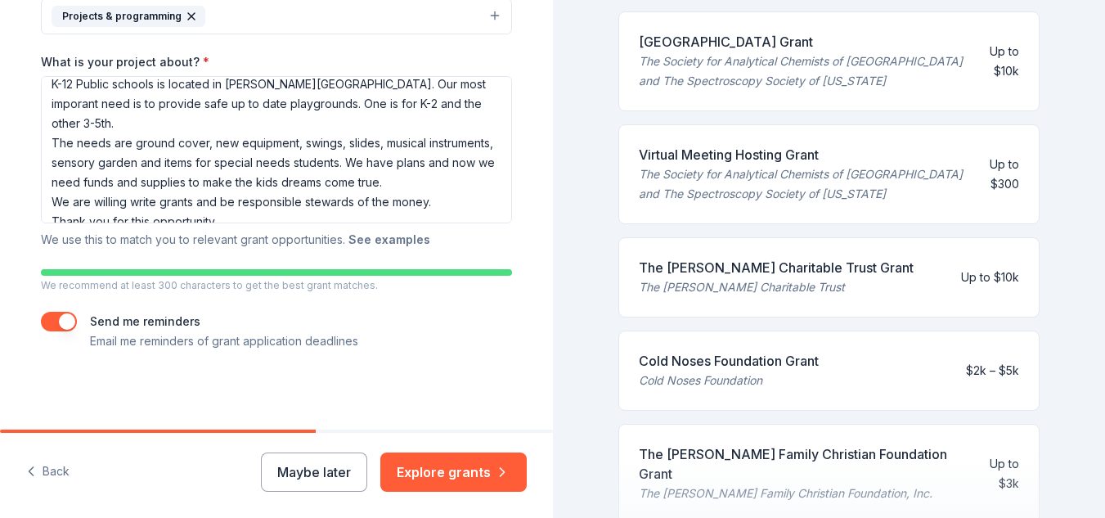
type input "Developing new playgorunds for K-5 students in a poverty school district."
click at [394, 243] on button "See examples" at bounding box center [389, 240] width 82 height 20
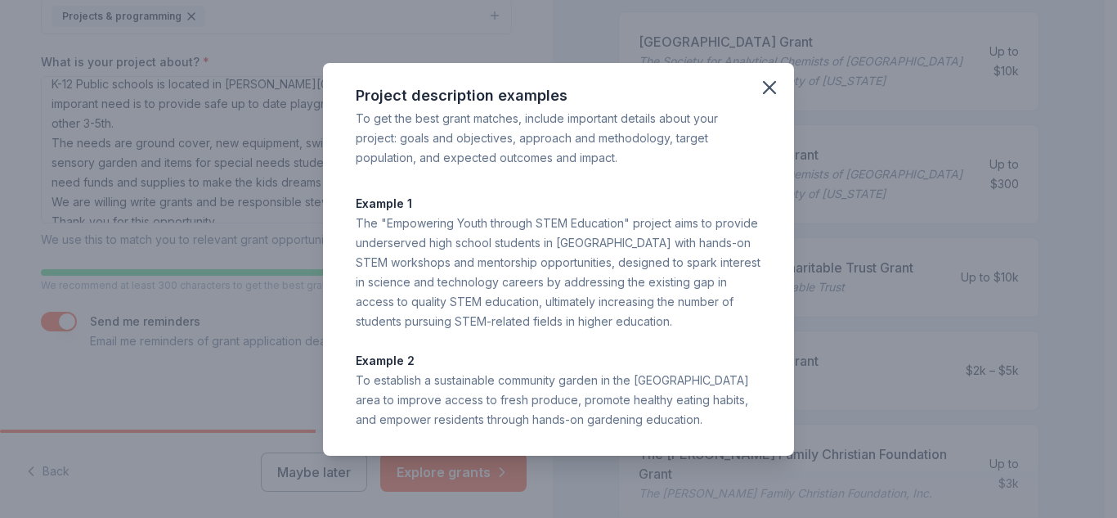
click at [761, 418] on div "Project description examples To get the best grant matches, include important d…" at bounding box center [558, 259] width 471 height 392
click at [758, 89] on icon "button" at bounding box center [769, 87] width 23 height 23
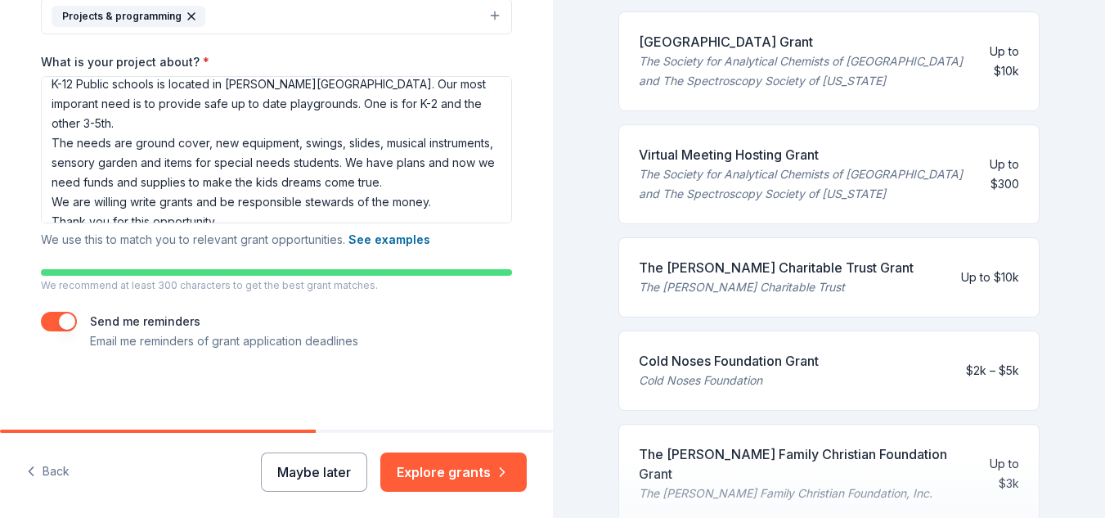
click at [338, 468] on button "Maybe later" at bounding box center [314, 471] width 106 height 39
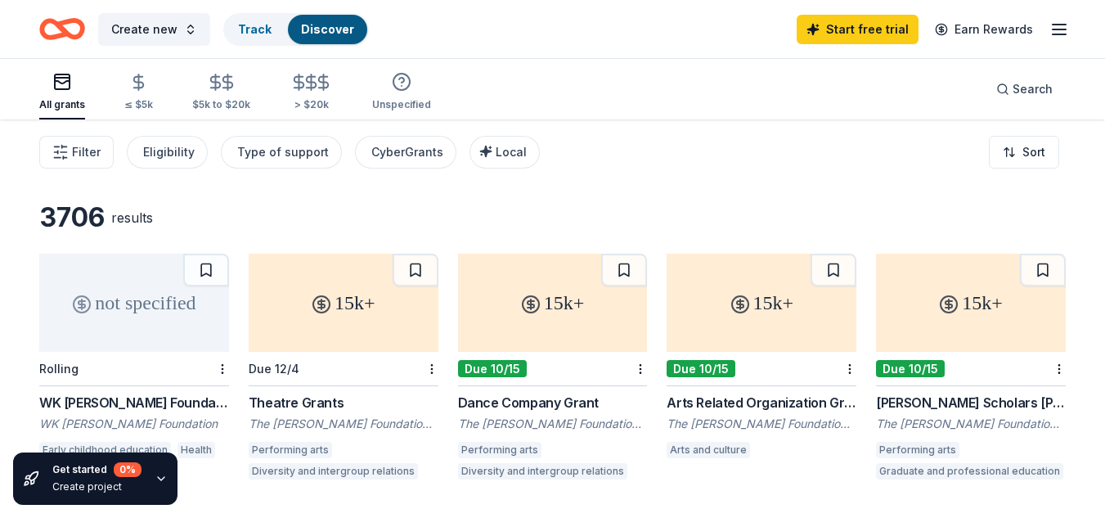
click at [633, 197] on div "3706 results not specified Rolling WK [PERSON_NAME] Foundation [PERSON_NAME] [P…" at bounding box center [552, 514] width 1105 height 791
